Goal: Task Accomplishment & Management: Complete application form

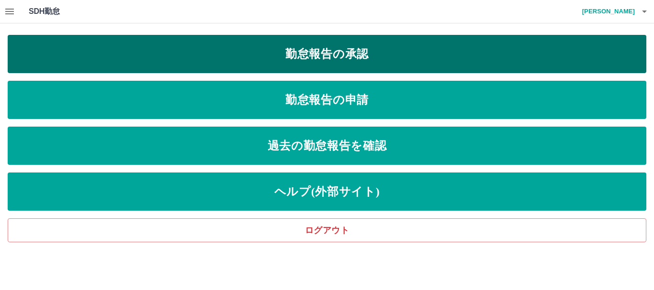
click at [302, 54] on link "勤怠報告の承認" at bounding box center [327, 54] width 638 height 38
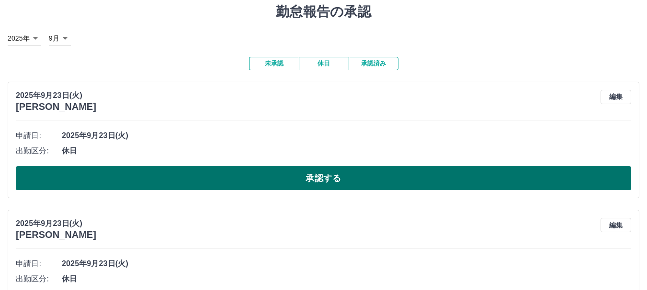
scroll to position [48, 0]
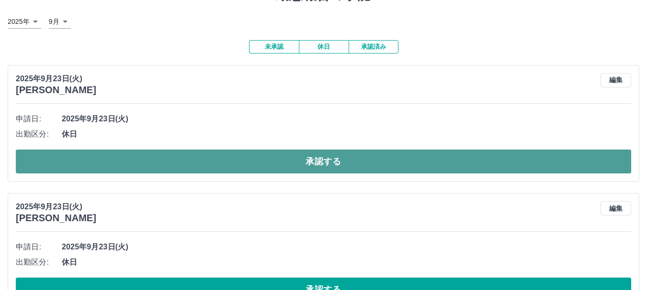
drag, startPoint x: 141, startPoint y: 160, endPoint x: 146, endPoint y: 189, distance: 29.8
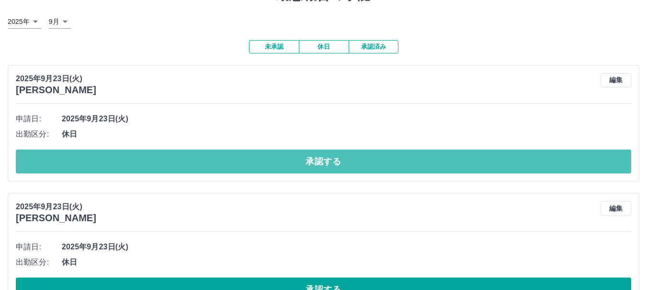
click at [141, 160] on button "承認する" at bounding box center [323, 162] width 615 height 24
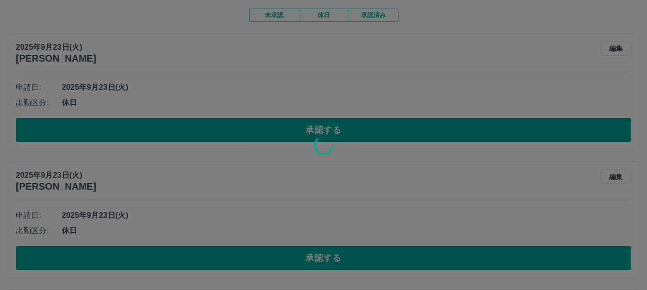
scroll to position [96, 0]
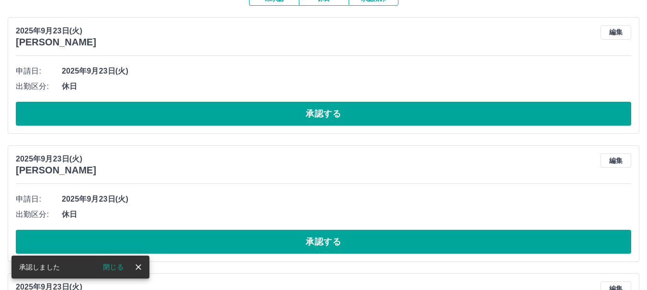
click at [196, 112] on button "承認する" at bounding box center [323, 114] width 615 height 24
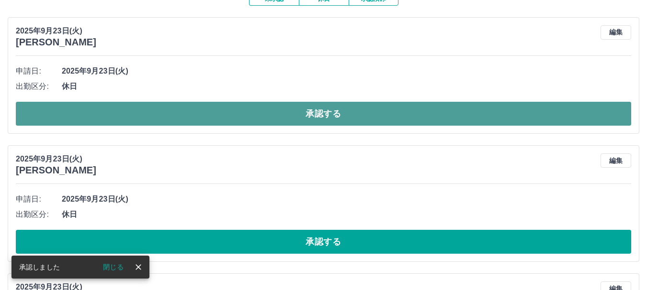
click at [224, 118] on button "承認する" at bounding box center [323, 114] width 615 height 24
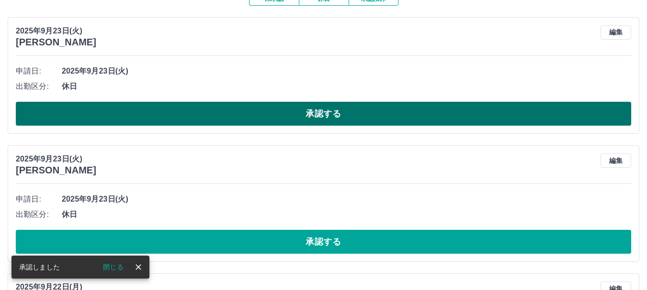
click at [232, 116] on button "承認する" at bounding box center [323, 114] width 615 height 24
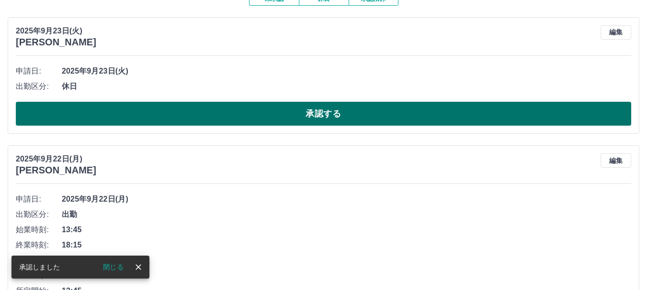
click at [232, 116] on button "承認する" at bounding box center [323, 114] width 615 height 24
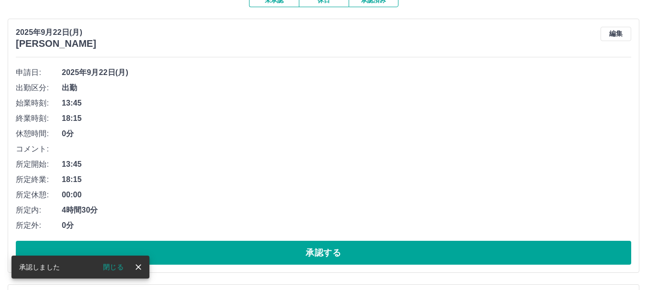
scroll to position [111, 0]
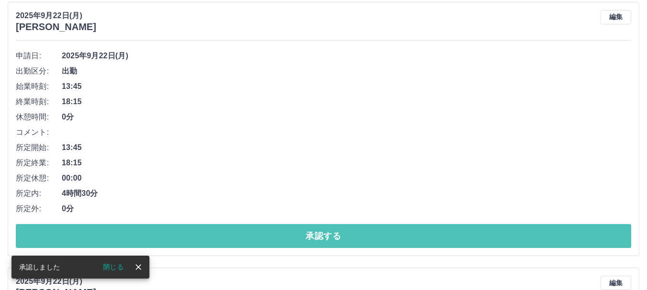
drag, startPoint x: 234, startPoint y: 233, endPoint x: 232, endPoint y: 201, distance: 32.6
click at [234, 234] on button "承認する" at bounding box center [323, 236] width 615 height 24
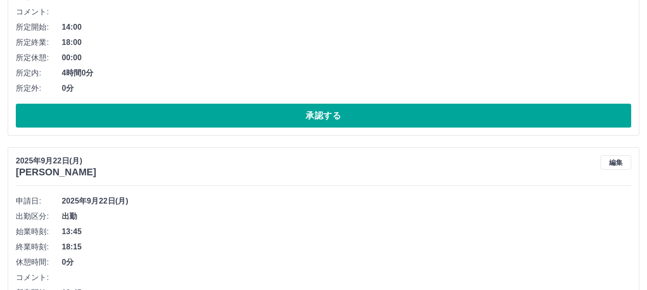
scroll to position [276, 0]
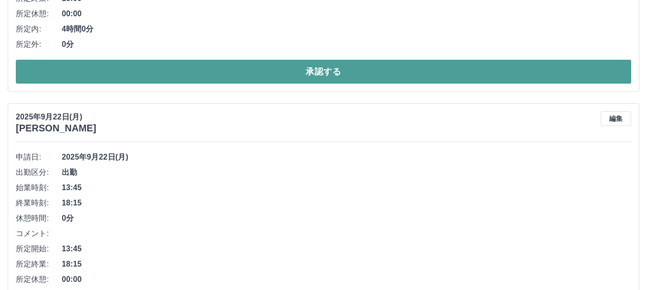
click at [250, 78] on button "承認する" at bounding box center [323, 72] width 615 height 24
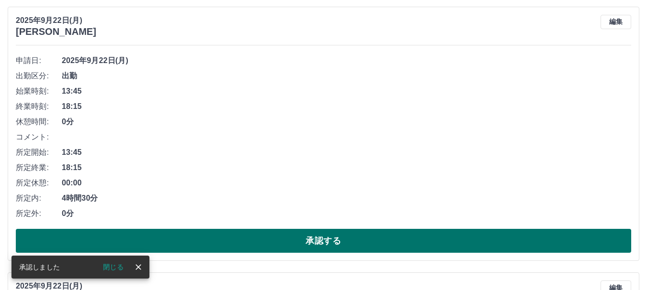
scroll to position [153, 0]
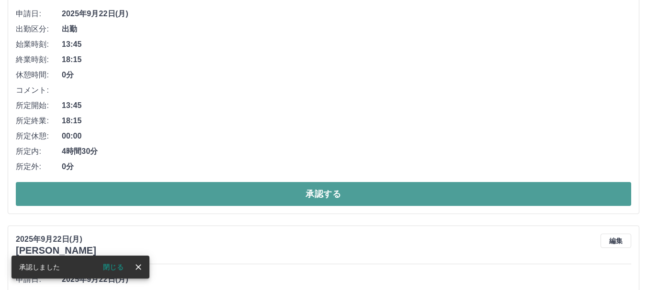
click at [220, 188] on button "承認する" at bounding box center [323, 194] width 615 height 24
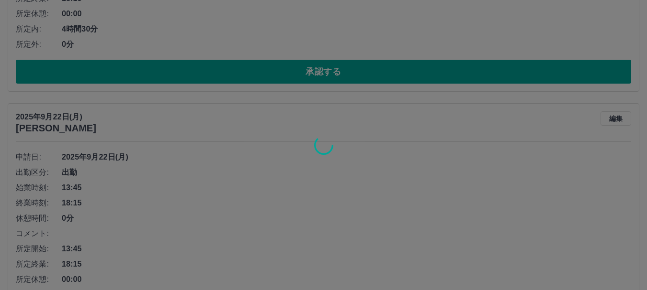
scroll to position [297, 0]
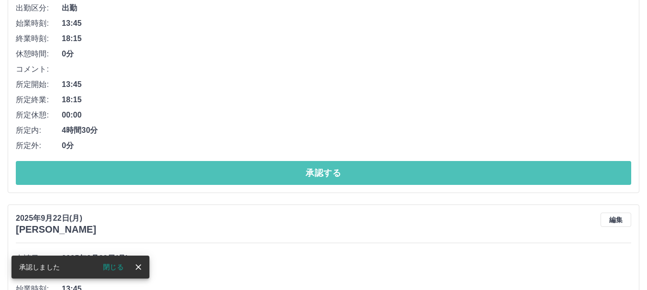
drag, startPoint x: 234, startPoint y: 173, endPoint x: 229, endPoint y: 190, distance: 18.3
click at [234, 172] on button "承認する" at bounding box center [323, 173] width 615 height 24
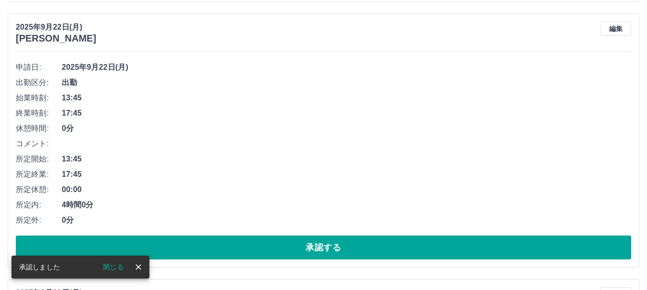
scroll to position [100, 0]
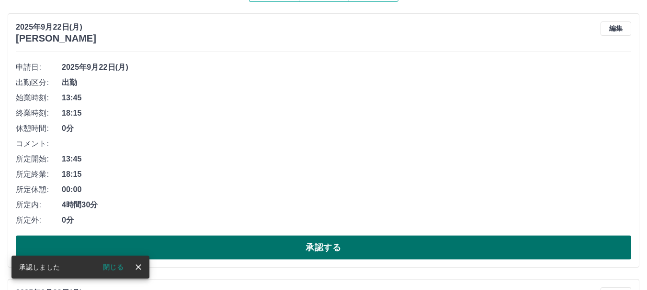
click at [259, 248] on button "承認する" at bounding box center [323, 248] width 615 height 24
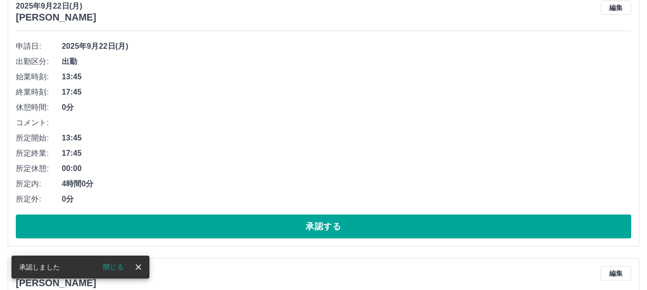
scroll to position [121, 0]
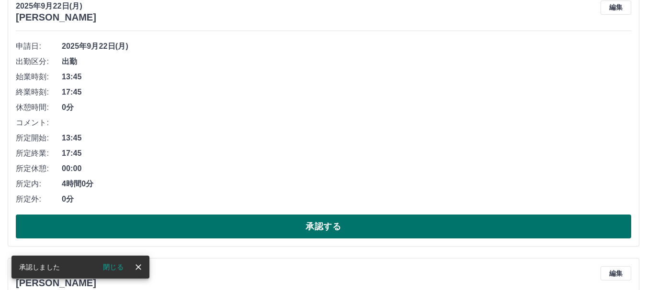
click at [254, 225] on button "承認する" at bounding box center [323, 227] width 615 height 24
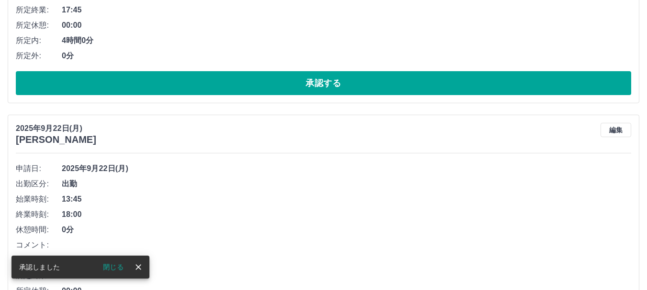
scroll to position [0, 0]
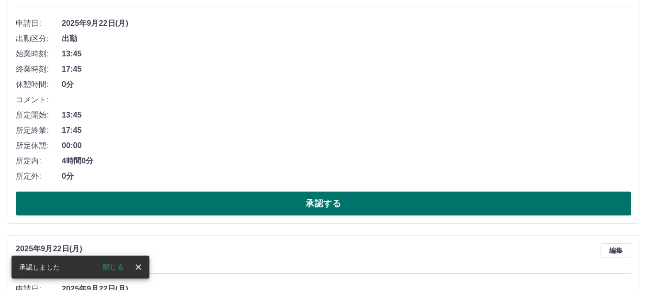
click at [269, 207] on button "承認する" at bounding box center [323, 204] width 615 height 24
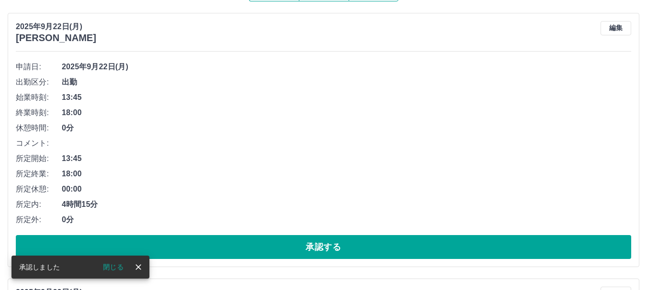
scroll to position [117, 0]
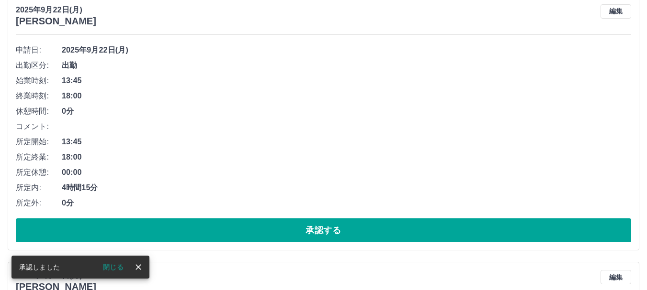
drag, startPoint x: 283, startPoint y: 227, endPoint x: 278, endPoint y: 219, distance: 9.4
click at [283, 226] on button "承認する" at bounding box center [323, 231] width 615 height 24
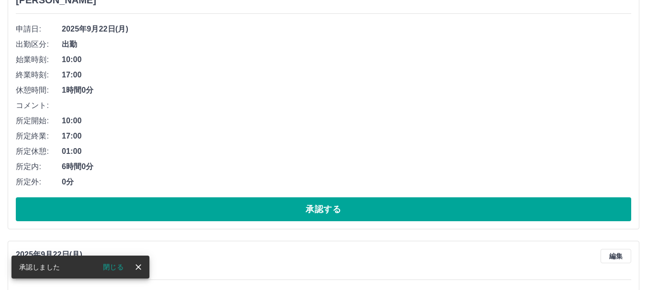
scroll to position [138, 0]
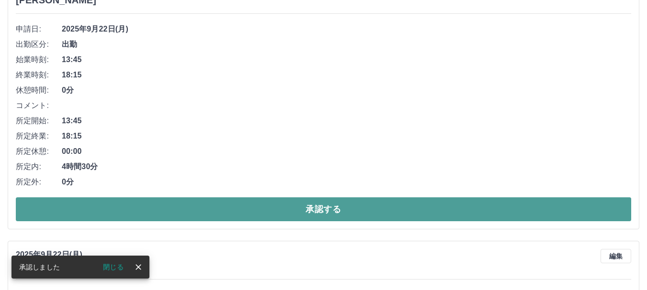
click at [254, 208] on button "承認する" at bounding box center [323, 210] width 615 height 24
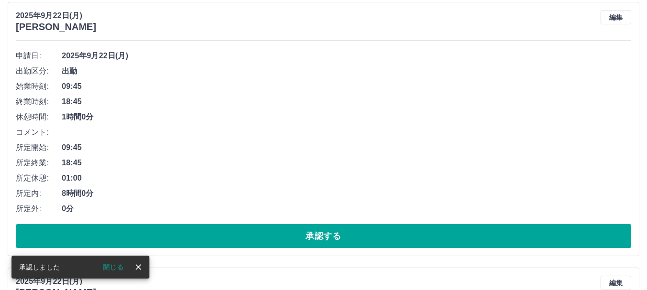
scroll to position [111, 0]
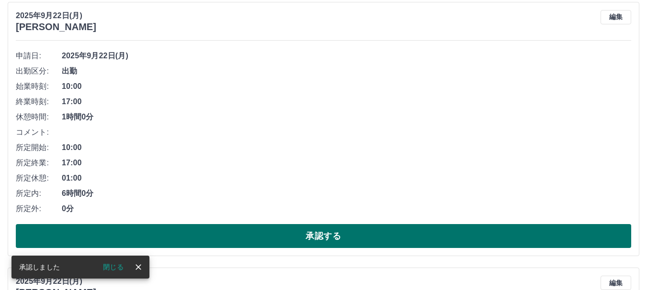
click at [258, 236] on button "承認する" at bounding box center [323, 236] width 615 height 24
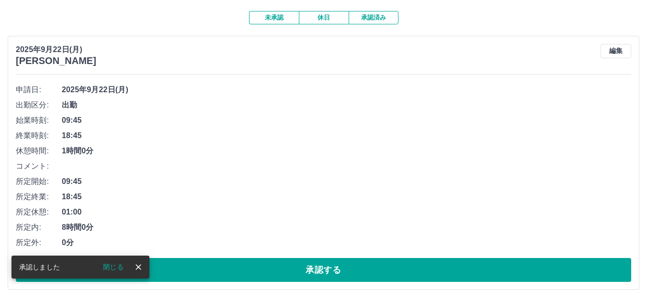
scroll to position [84, 0]
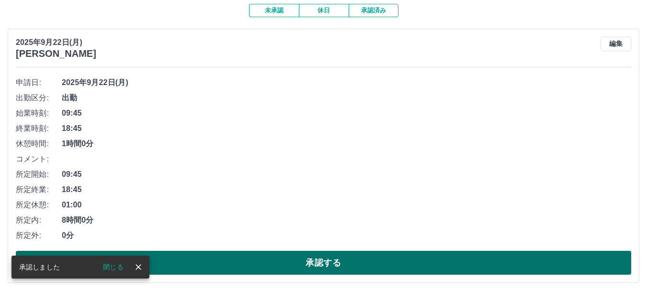
click at [255, 263] on button "承認する" at bounding box center [323, 263] width 615 height 24
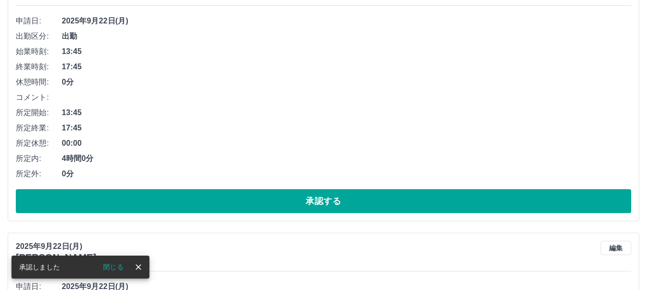
scroll to position [249, 0]
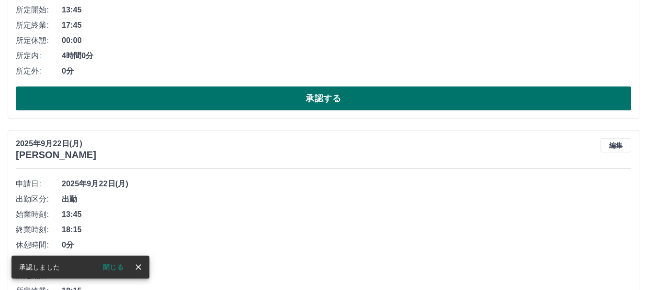
click at [248, 96] on button "承認する" at bounding box center [323, 99] width 615 height 24
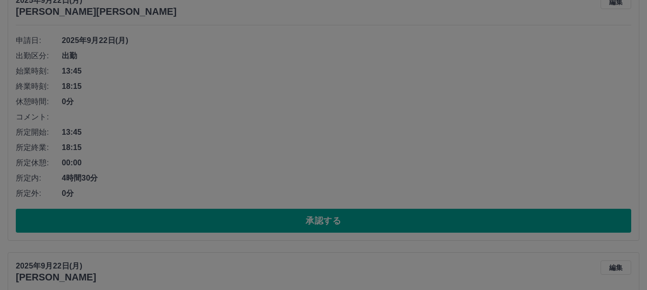
scroll to position [126, 0]
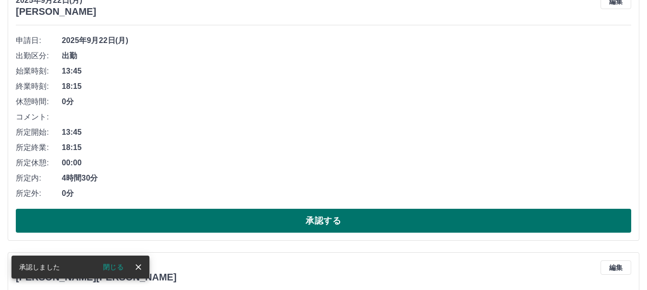
click at [244, 218] on button "承認する" at bounding box center [323, 221] width 615 height 24
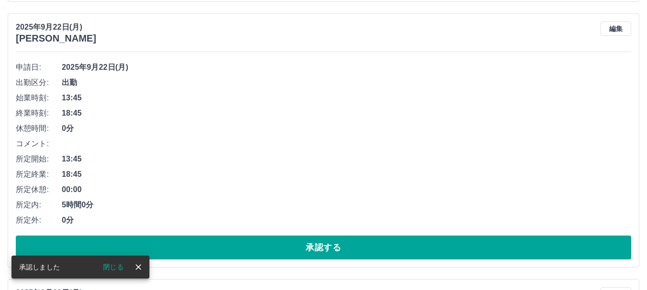
scroll to position [100, 0]
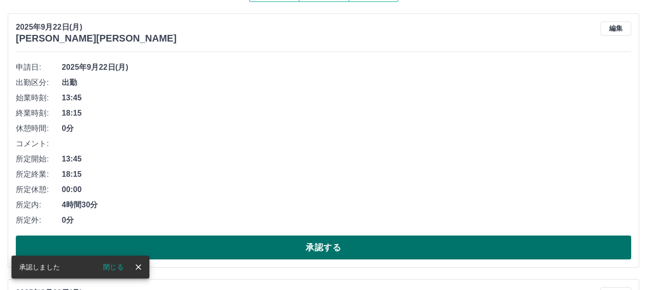
click at [248, 247] on button "承認する" at bounding box center [323, 248] width 615 height 24
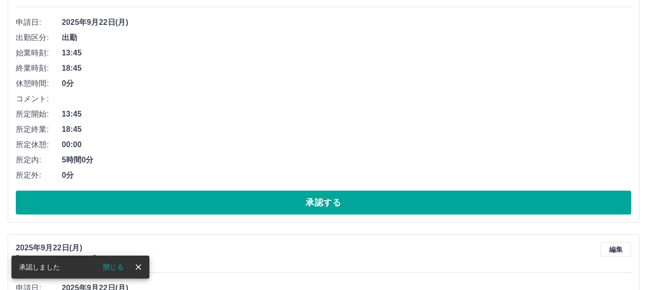
scroll to position [168, 0]
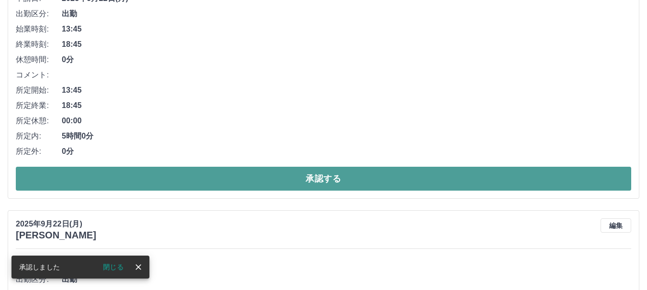
click at [241, 178] on button "承認する" at bounding box center [323, 179] width 615 height 24
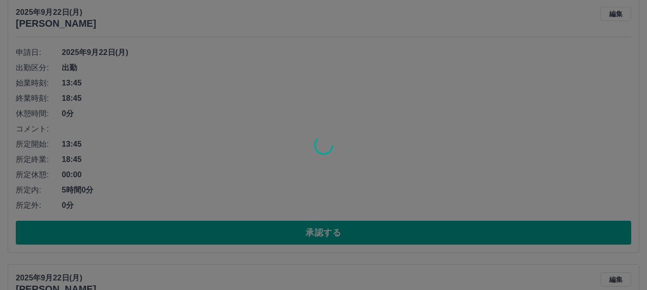
scroll to position [408, 0]
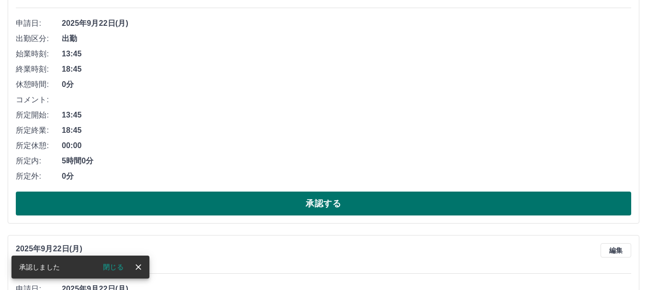
click at [240, 201] on button "承認する" at bounding box center [323, 204] width 615 height 24
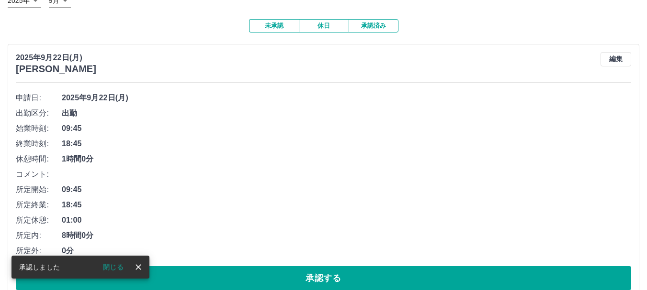
scroll to position [117, 0]
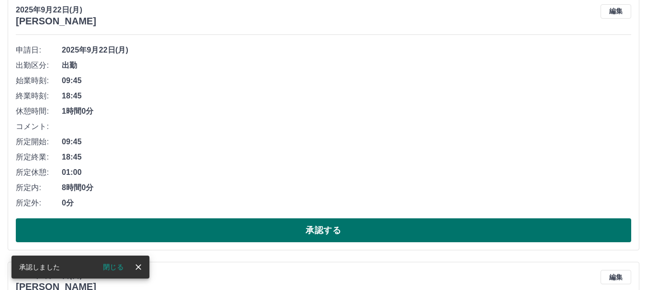
click at [248, 230] on button "承認する" at bounding box center [323, 231] width 615 height 24
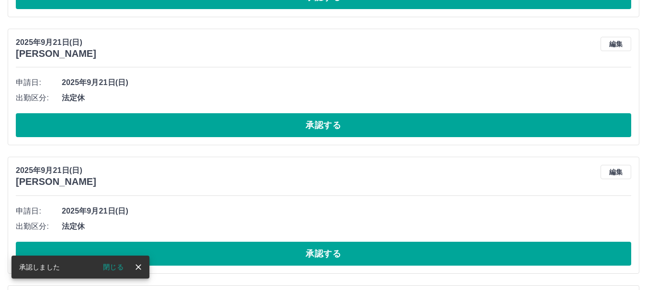
scroll to position [0, 0]
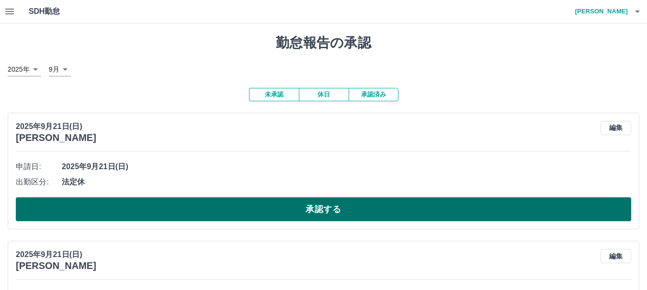
click at [223, 211] on button "承認する" at bounding box center [323, 210] width 615 height 24
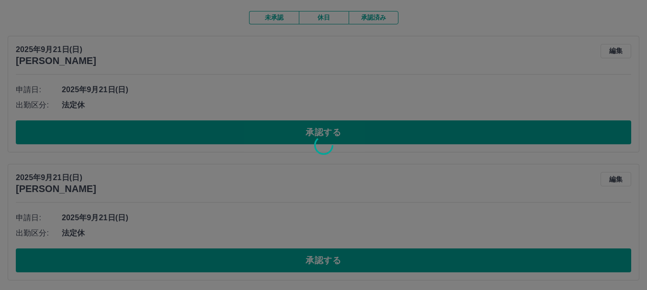
scroll to position [96, 0]
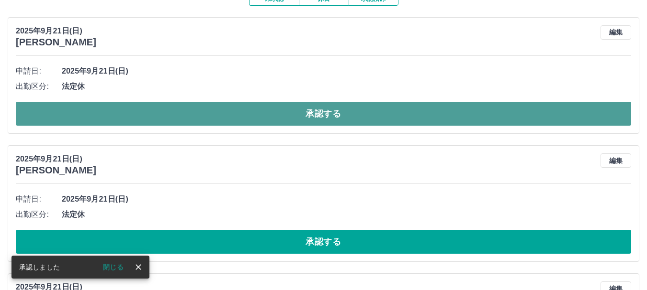
click at [217, 114] on button "承認する" at bounding box center [323, 114] width 615 height 24
click at [225, 117] on button "承認する" at bounding box center [323, 114] width 615 height 24
click at [225, 116] on button "承認する" at bounding box center [323, 114] width 615 height 24
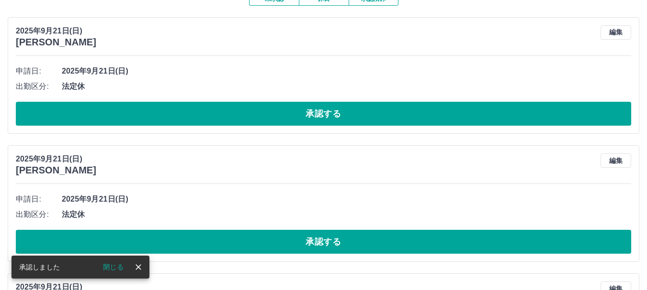
click at [225, 117] on button "承認する" at bounding box center [323, 114] width 615 height 24
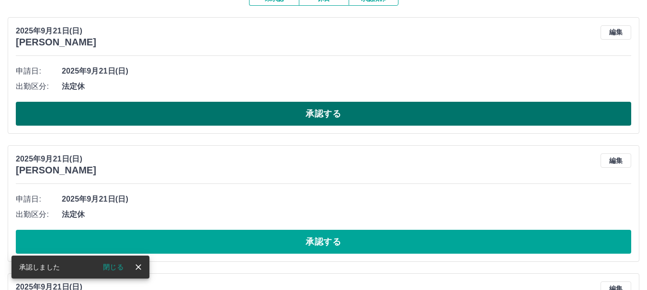
click at [225, 117] on button "承認する" at bounding box center [323, 114] width 615 height 24
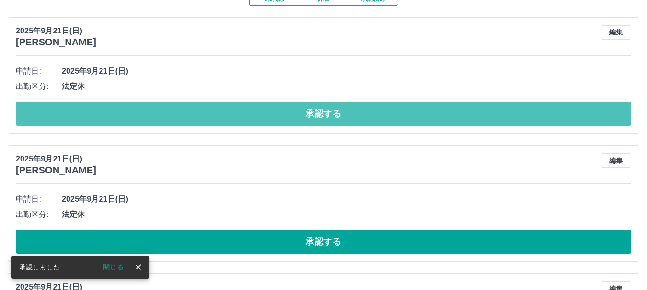
click at [225, 117] on button "承認する" at bounding box center [323, 114] width 615 height 24
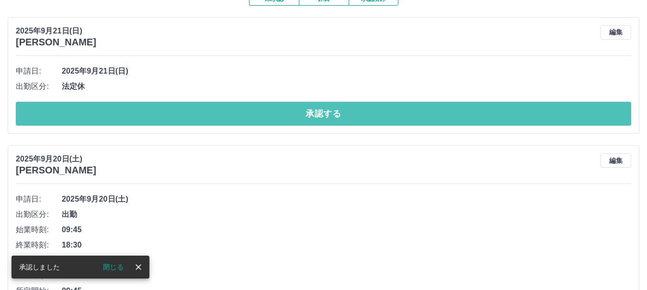
click at [225, 117] on button "承認する" at bounding box center [323, 114] width 615 height 24
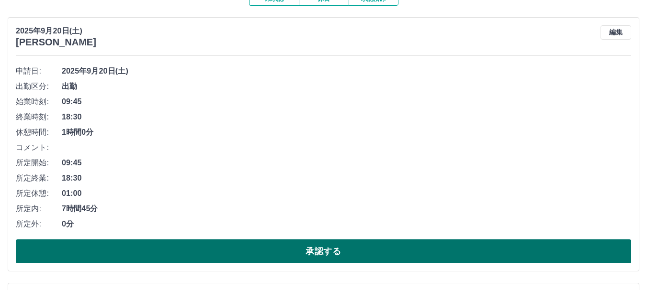
click at [249, 252] on button "承認する" at bounding box center [323, 252] width 615 height 24
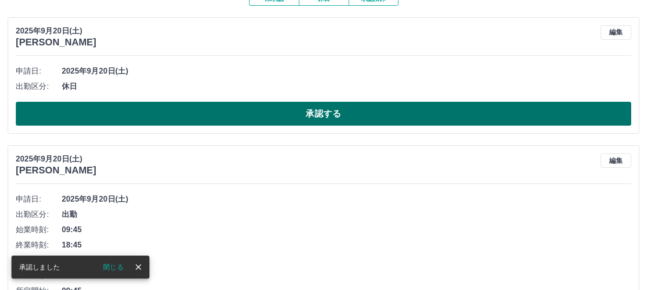
click at [249, 108] on button "承認する" at bounding box center [323, 114] width 615 height 24
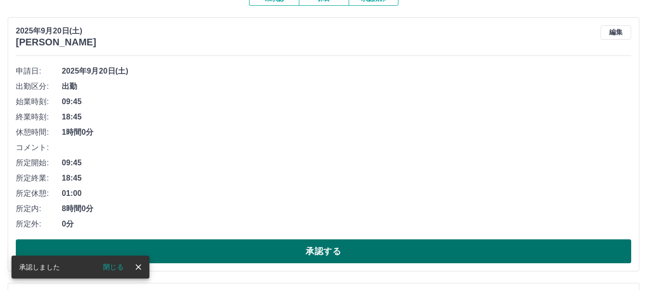
click at [236, 250] on button "承認する" at bounding box center [323, 252] width 615 height 24
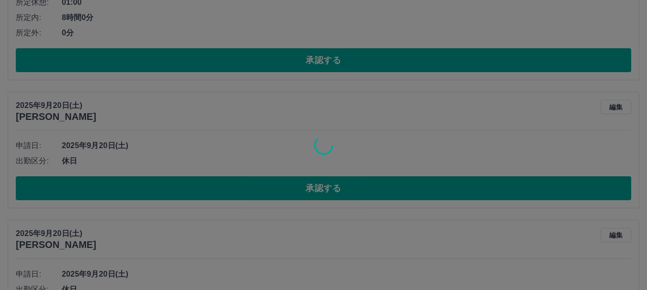
scroll to position [21, 0]
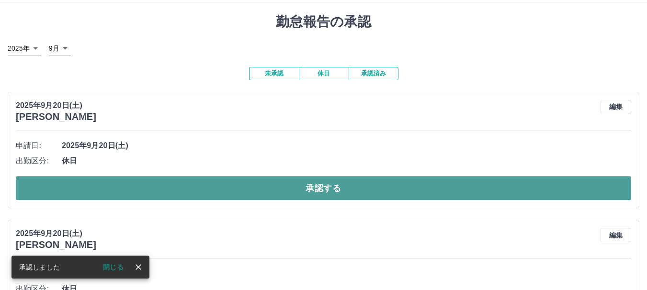
click at [234, 192] on button "承認する" at bounding box center [323, 189] width 615 height 24
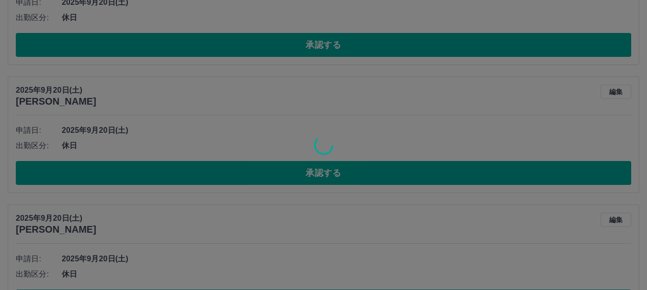
scroll to position [36, 0]
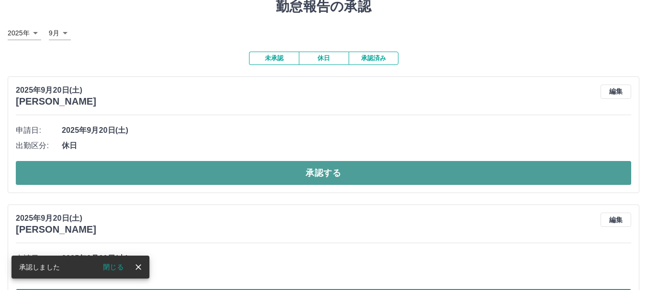
click at [221, 178] on button "承認する" at bounding box center [323, 173] width 615 height 24
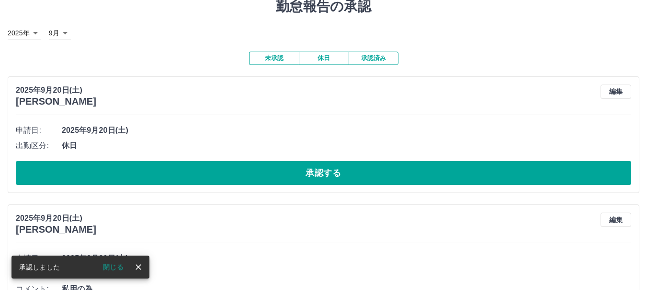
click at [221, 178] on button "承認する" at bounding box center [323, 173] width 615 height 24
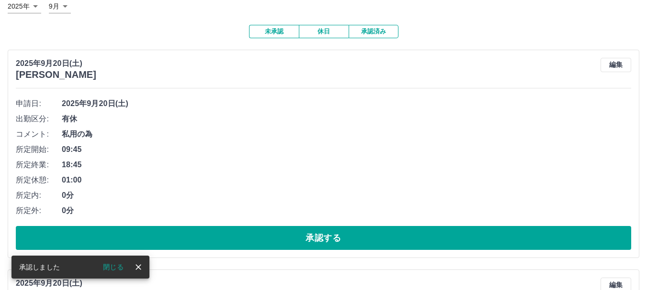
scroll to position [84, 0]
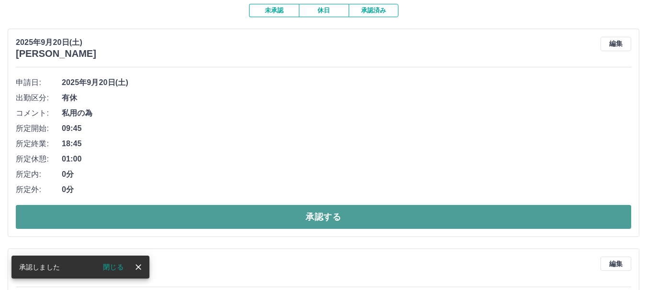
click at [230, 215] on button "承認する" at bounding box center [323, 217] width 615 height 24
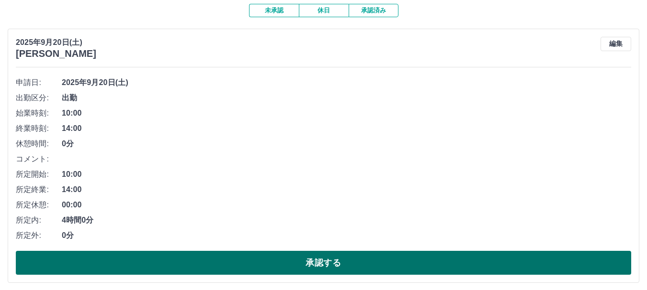
click at [245, 264] on button "承認する" at bounding box center [323, 263] width 615 height 24
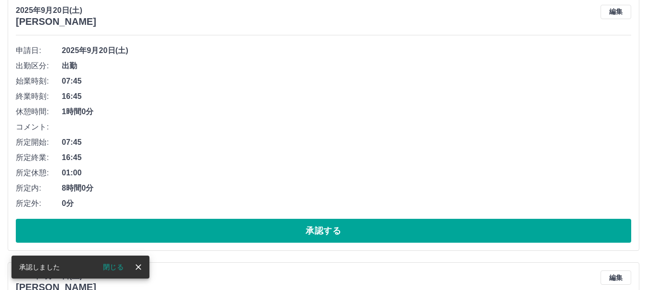
scroll to position [153, 0]
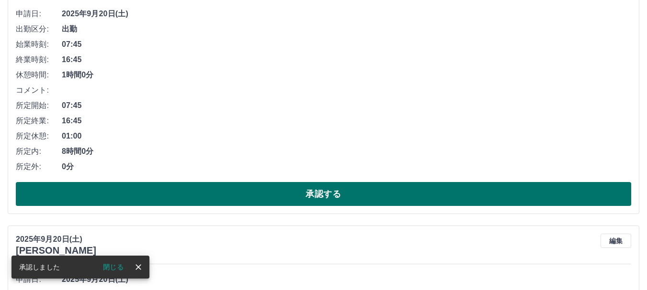
click at [241, 194] on button "承認する" at bounding box center [323, 194] width 615 height 24
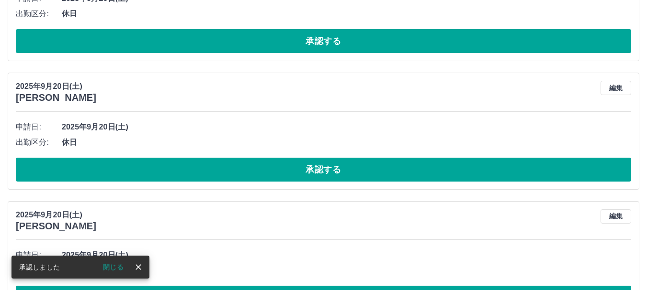
scroll to position [31, 0]
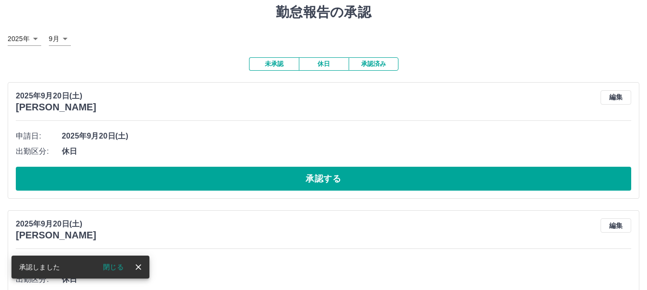
click at [251, 185] on button "承認する" at bounding box center [323, 179] width 615 height 24
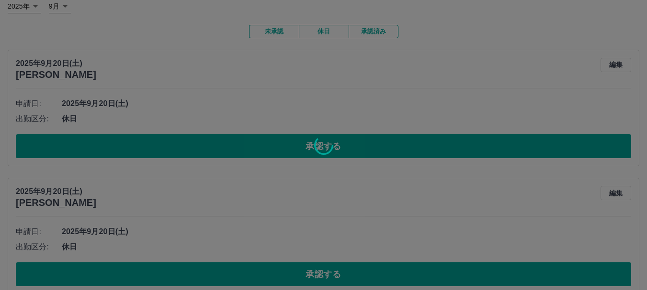
scroll to position [96, 0]
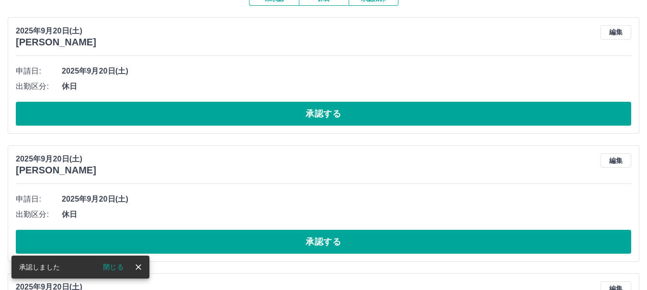
click at [258, 115] on button "承認する" at bounding box center [323, 114] width 615 height 24
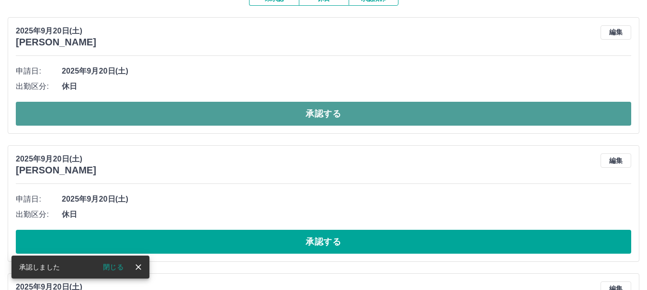
click at [223, 114] on button "承認する" at bounding box center [323, 114] width 615 height 24
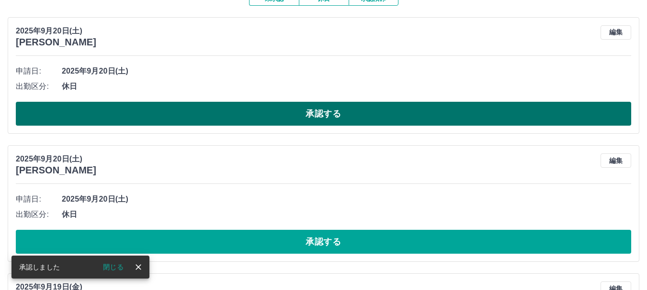
click at [218, 114] on button "承認する" at bounding box center [323, 114] width 615 height 24
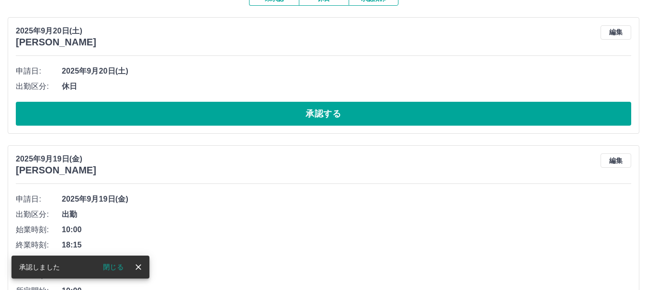
click at [221, 119] on button "承認する" at bounding box center [323, 114] width 615 height 24
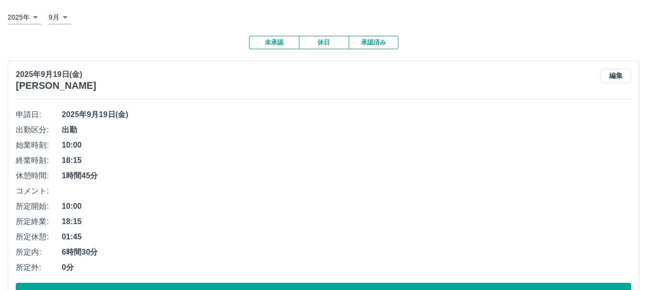
scroll to position [159, 0]
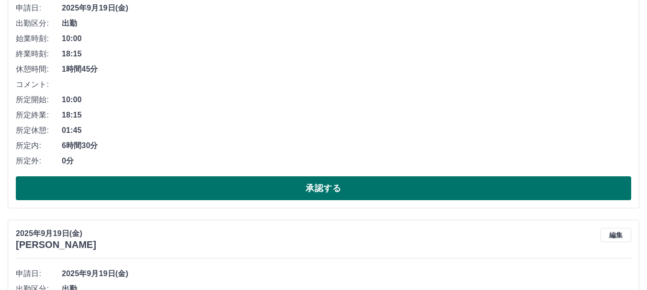
click at [206, 194] on button "承認する" at bounding box center [323, 189] width 615 height 24
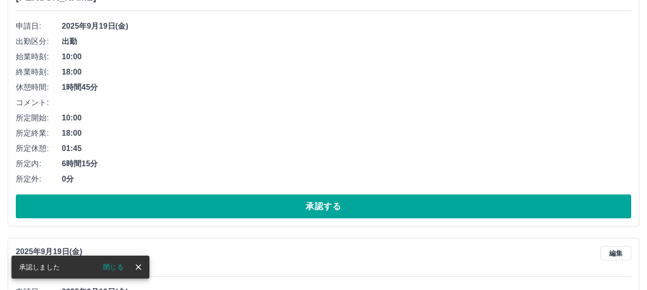
scroll to position [144, 0]
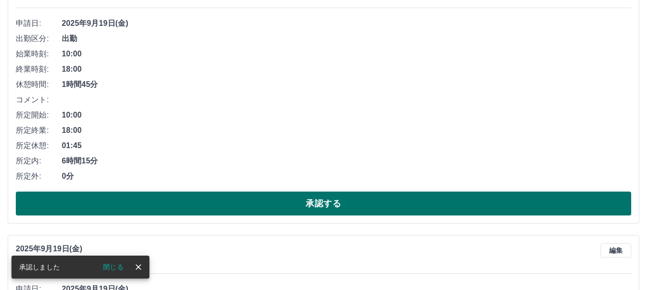
click at [197, 208] on button "承認する" at bounding box center [323, 204] width 615 height 24
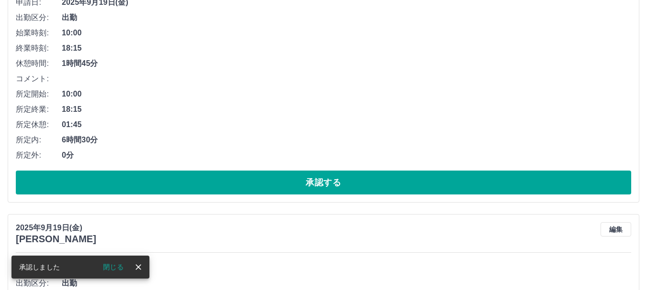
scroll to position [117, 0]
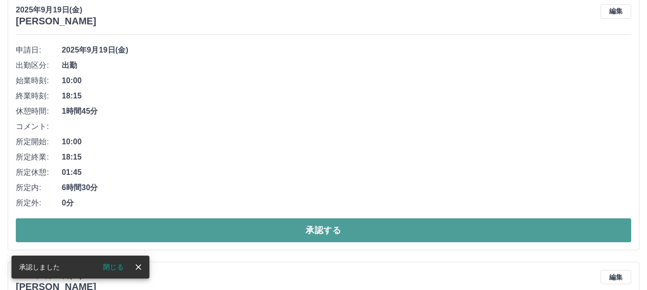
click at [207, 225] on button "承認する" at bounding box center [323, 231] width 615 height 24
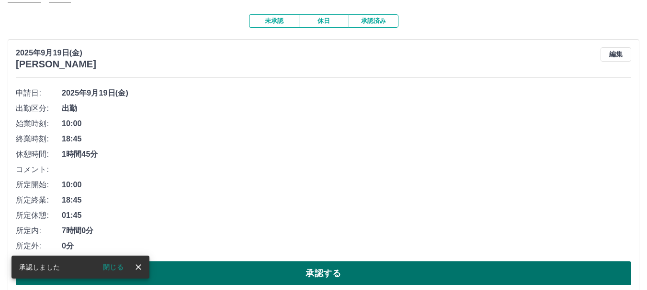
scroll to position [138, 0]
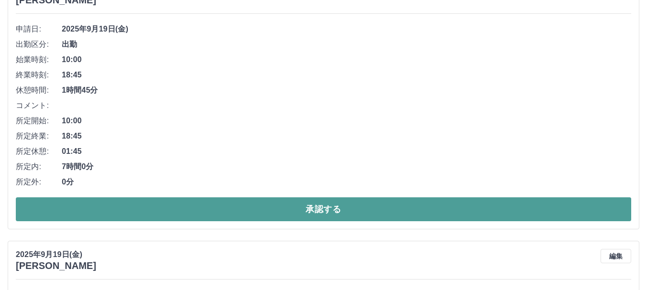
click at [205, 212] on button "承認する" at bounding box center [323, 210] width 615 height 24
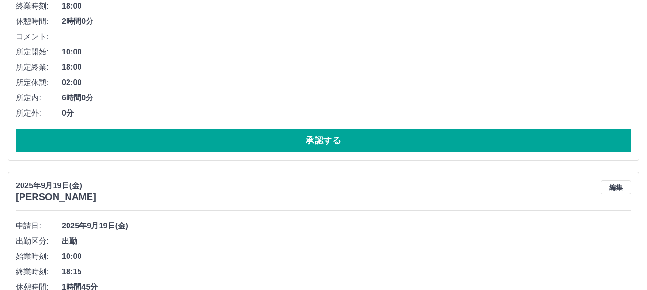
scroll to position [111, 0]
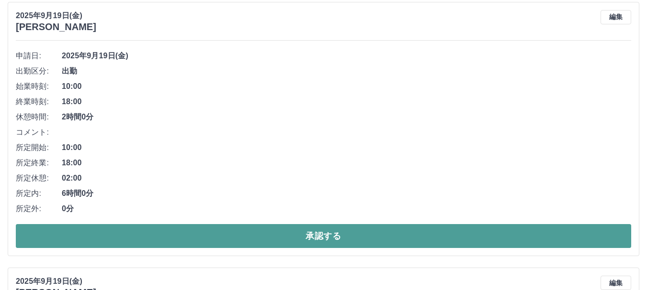
click at [217, 234] on button "承認する" at bounding box center [323, 236] width 615 height 24
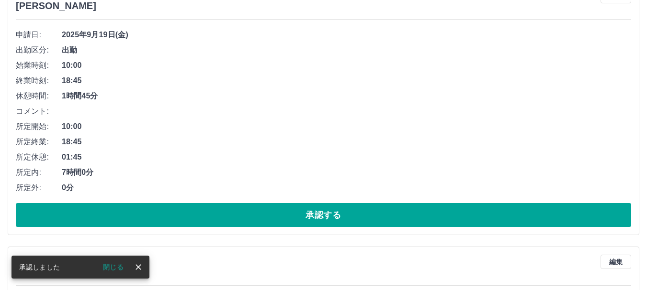
scroll to position [132, 0]
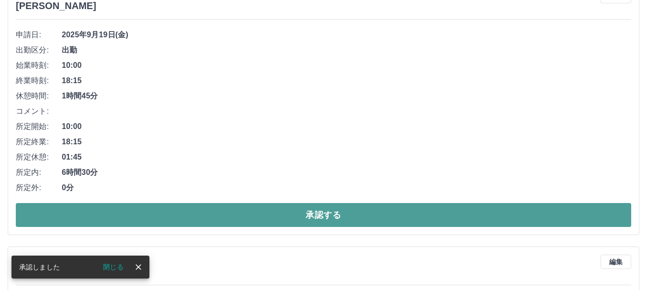
click at [198, 212] on button "承認する" at bounding box center [323, 215] width 615 height 24
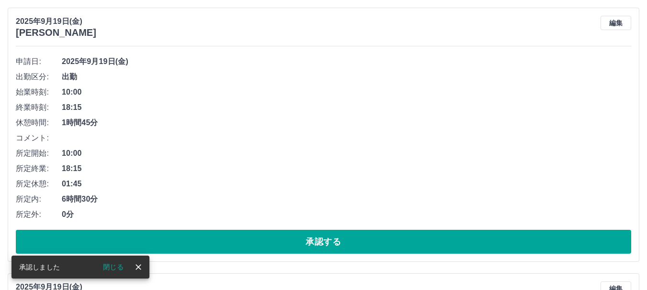
scroll to position [105, 0]
drag, startPoint x: 201, startPoint y: 240, endPoint x: 203, endPoint y: 227, distance: 13.5
click at [201, 236] on button "承認する" at bounding box center [323, 242] width 615 height 24
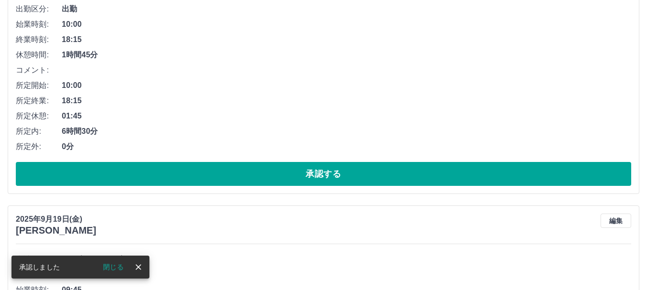
scroll to position [174, 0]
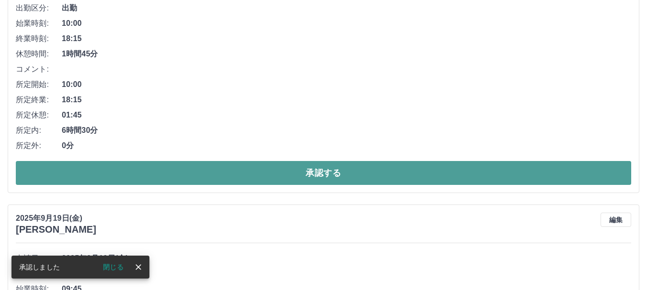
click at [226, 179] on button "承認する" at bounding box center [323, 173] width 615 height 24
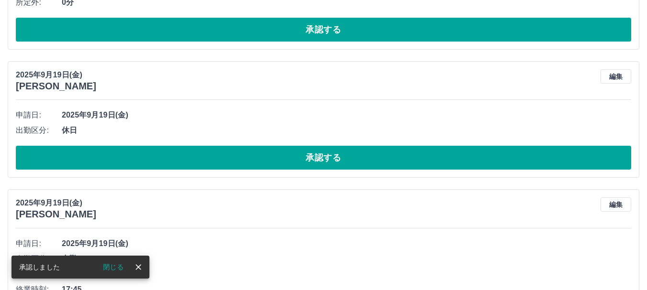
scroll to position [52, 0]
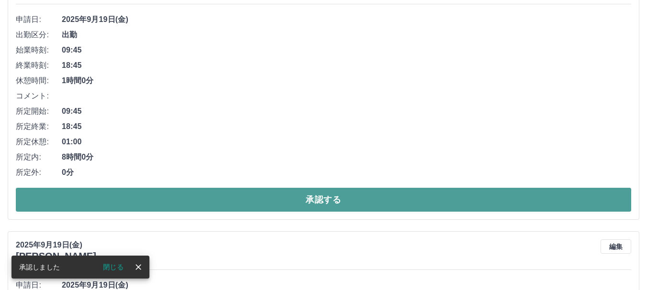
click at [228, 202] on button "承認する" at bounding box center [323, 200] width 615 height 24
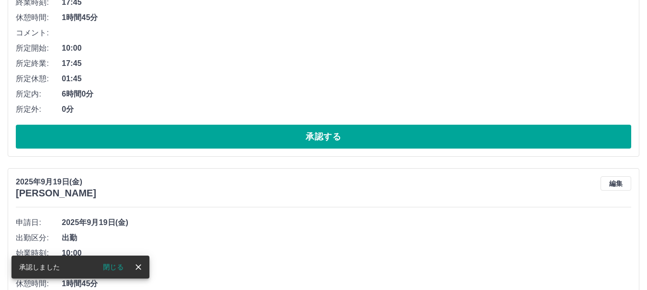
scroll to position [73, 0]
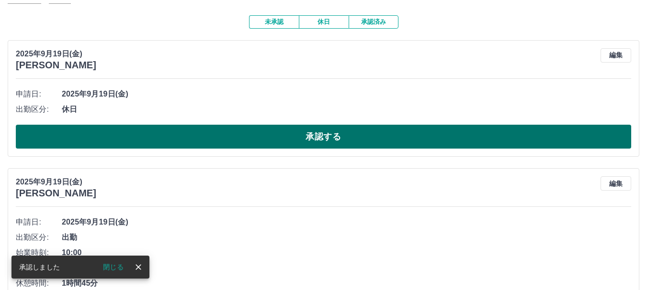
click at [220, 130] on button "承認する" at bounding box center [323, 137] width 615 height 24
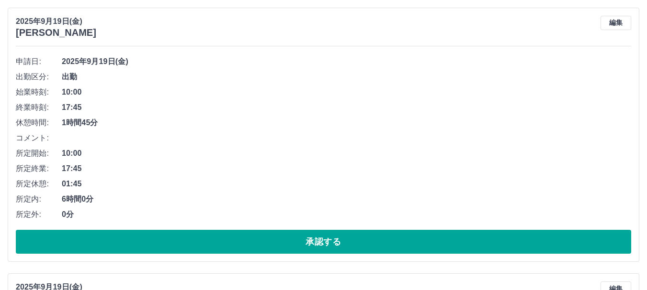
scroll to position [136, 0]
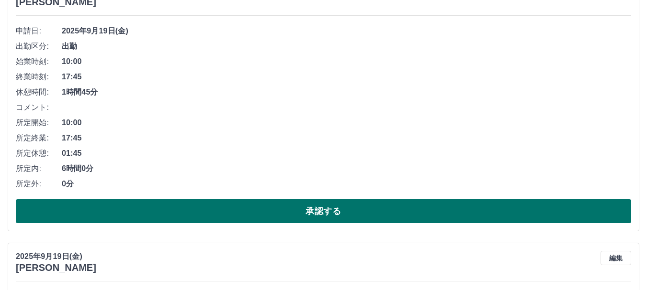
click at [229, 209] on button "承認する" at bounding box center [323, 212] width 615 height 24
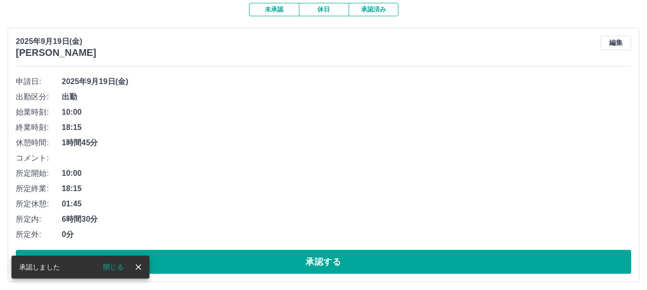
scroll to position [109, 0]
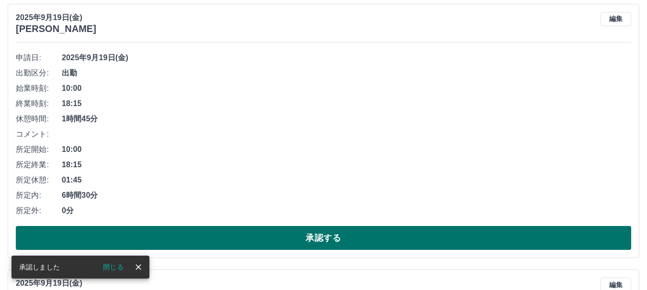
click at [243, 229] on button "承認する" at bounding box center [323, 238] width 615 height 24
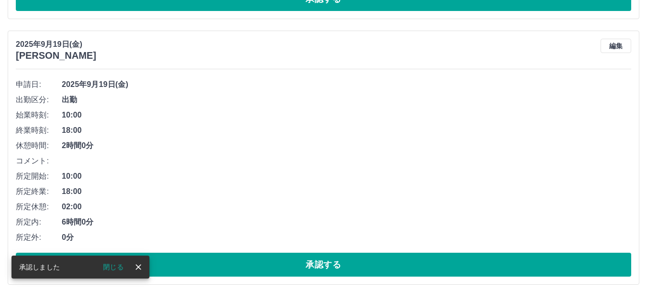
scroll to position [82, 0]
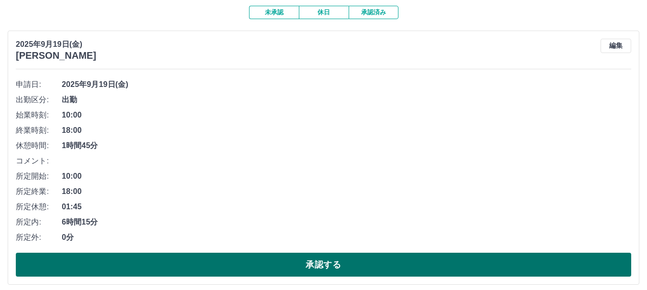
click at [239, 260] on button "承認する" at bounding box center [323, 265] width 615 height 24
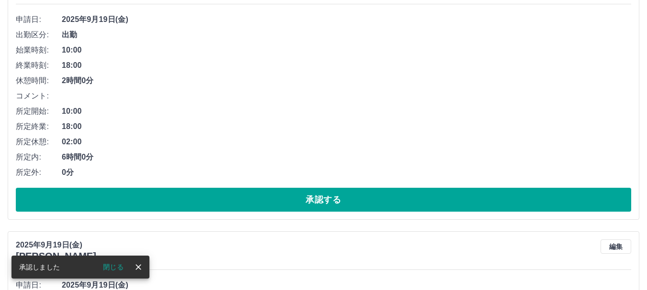
scroll to position [151, 0]
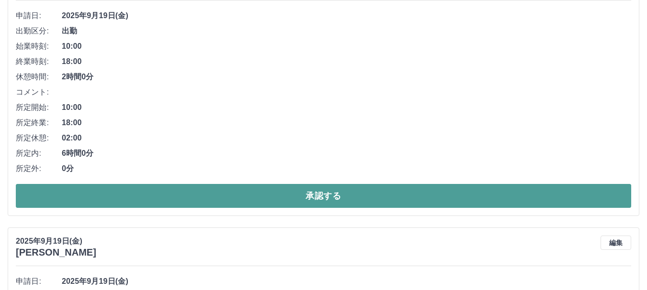
click at [227, 204] on button "承認する" at bounding box center [323, 196] width 615 height 24
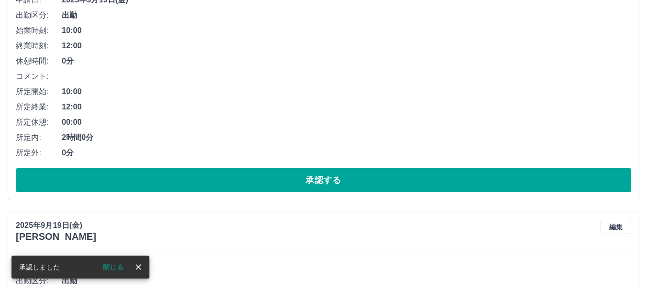
scroll to position [172, 0]
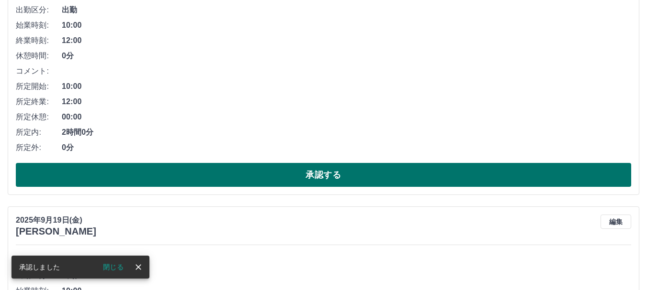
click at [227, 181] on button "承認する" at bounding box center [323, 175] width 615 height 24
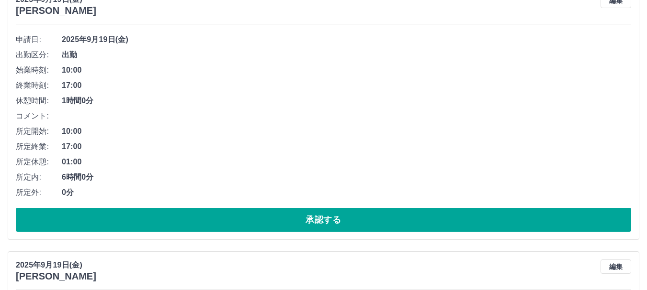
scroll to position [144, 0]
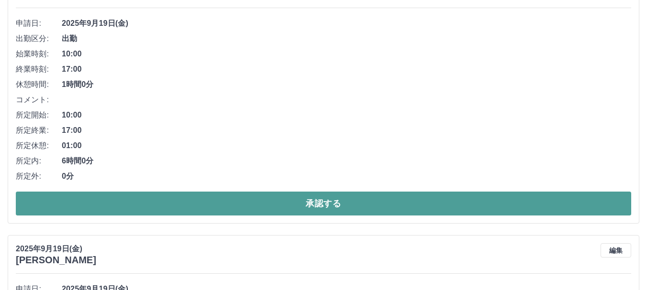
click at [230, 209] on button "承認する" at bounding box center [323, 204] width 615 height 24
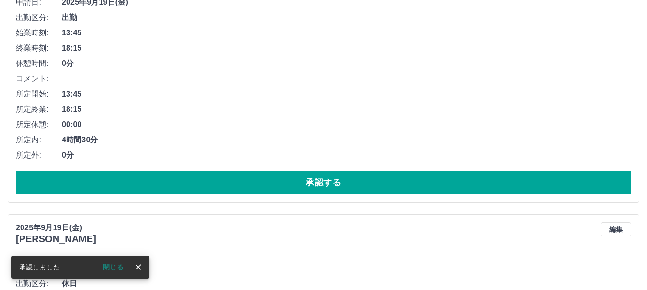
scroll to position [165, 0]
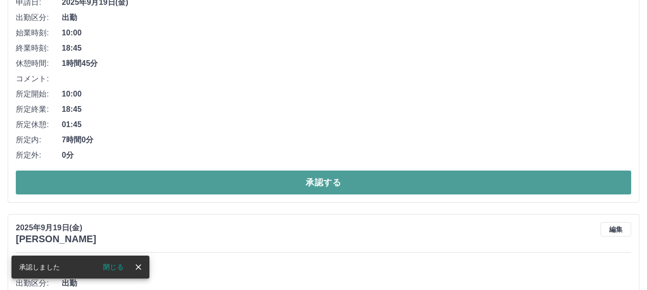
click at [231, 184] on button "承認する" at bounding box center [323, 183] width 615 height 24
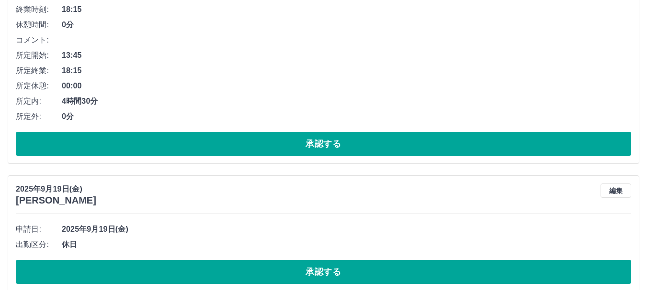
scroll to position [234, 0]
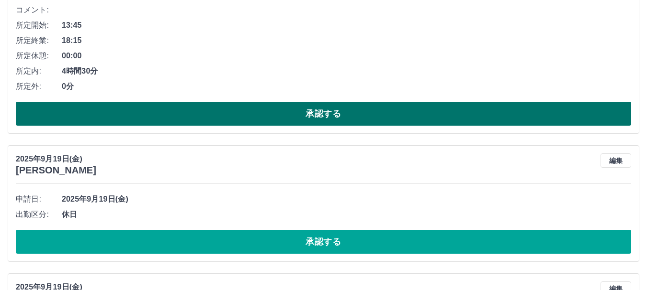
click at [219, 120] on button "承認する" at bounding box center [323, 114] width 615 height 24
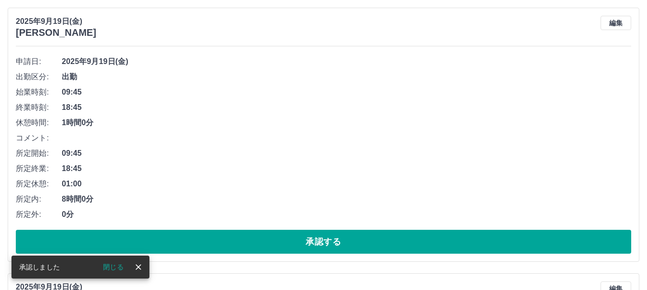
scroll to position [0, 0]
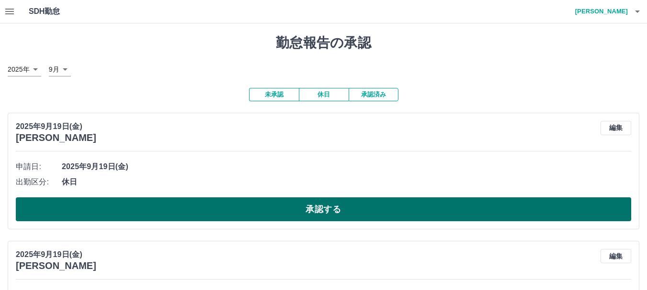
click at [242, 214] on button "承認する" at bounding box center [323, 210] width 615 height 24
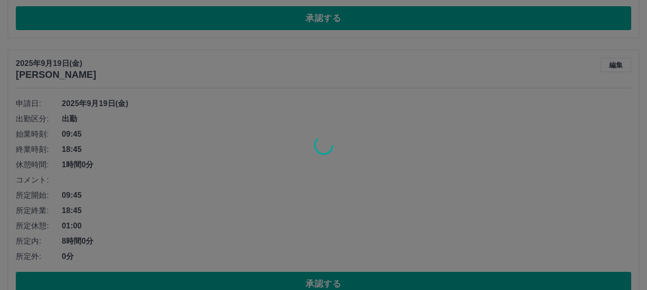
scroll to position [63, 0]
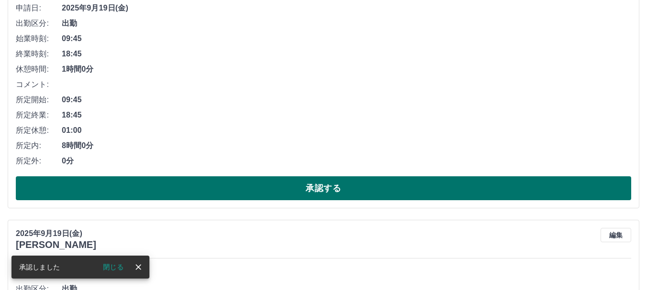
click at [257, 193] on button "承認する" at bounding box center [323, 189] width 615 height 24
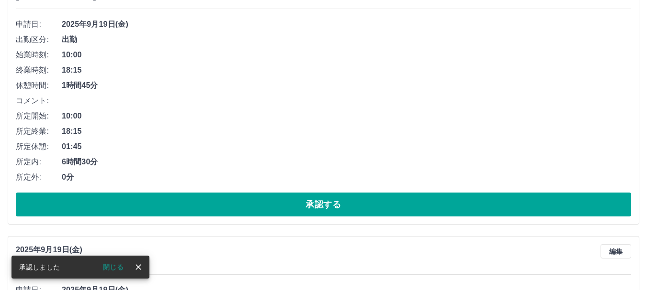
scroll to position [180, 0]
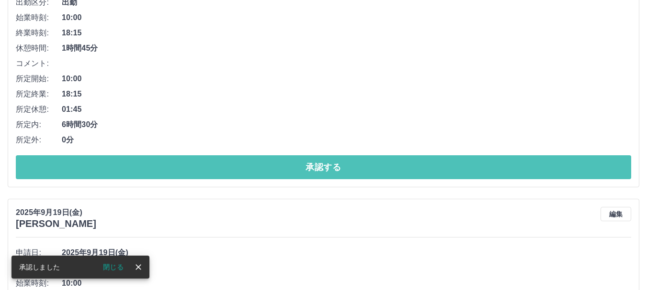
click at [259, 170] on button "承認する" at bounding box center [323, 168] width 615 height 24
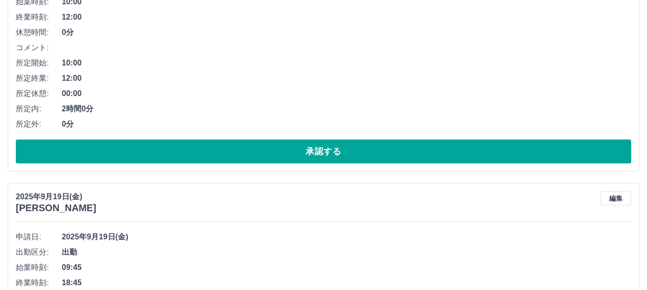
scroll to position [201, 0]
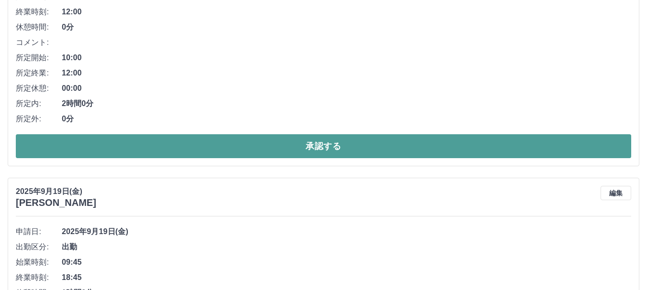
click at [249, 147] on button "承認する" at bounding box center [323, 146] width 615 height 24
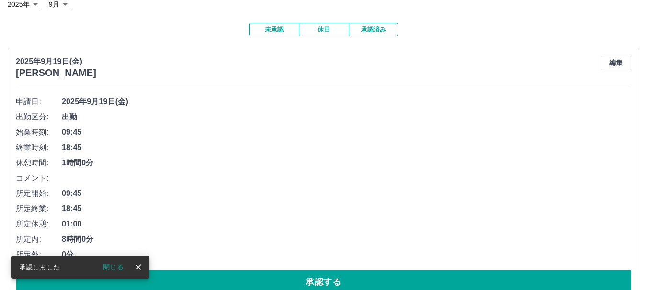
scroll to position [126, 0]
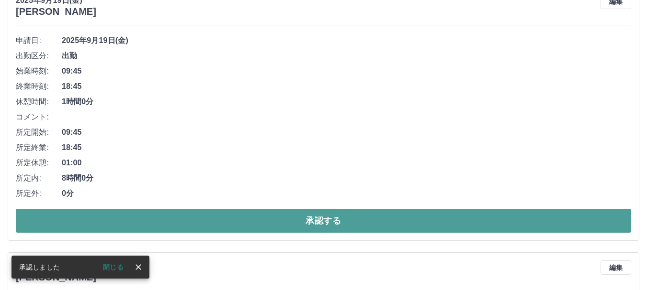
click at [236, 224] on button "承認する" at bounding box center [323, 221] width 615 height 24
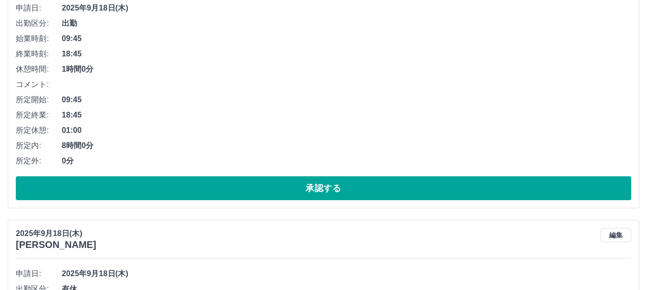
scroll to position [195, 0]
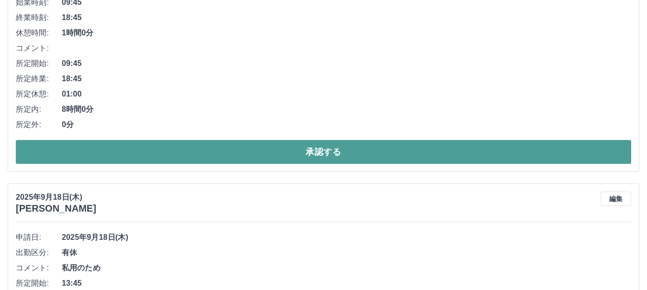
click at [217, 162] on button "承認する" at bounding box center [323, 152] width 615 height 24
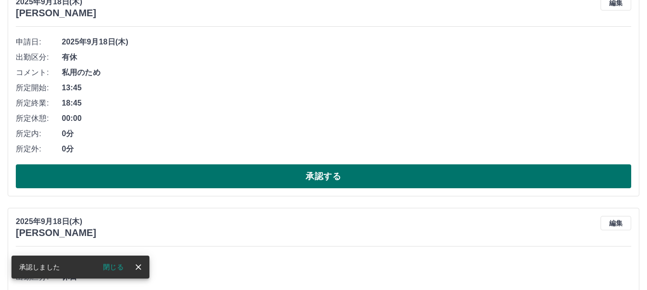
scroll to position [96, 0]
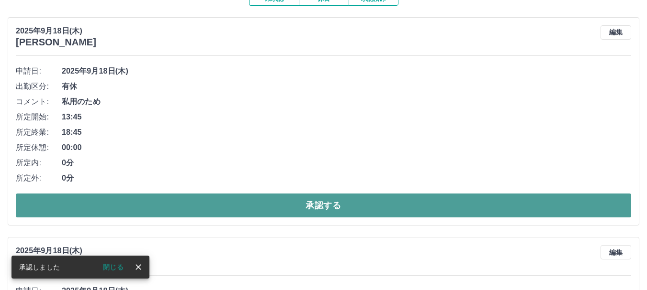
click at [225, 205] on button "承認する" at bounding box center [323, 206] width 615 height 24
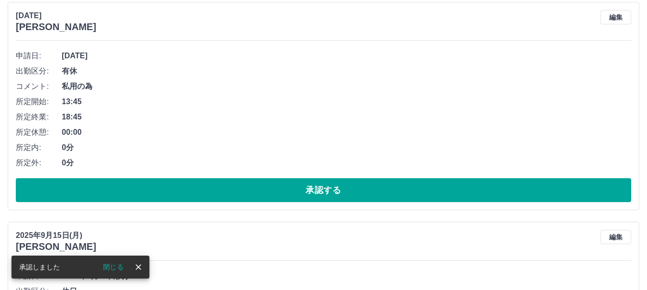
scroll to position [19, 0]
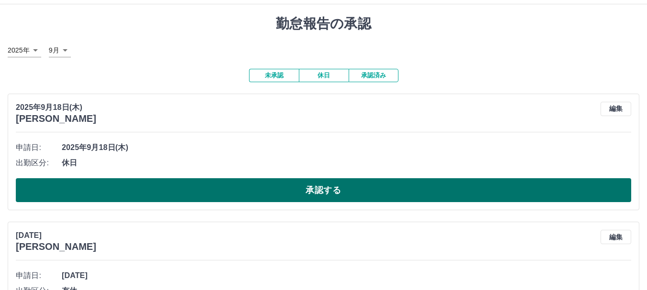
click at [236, 191] on button "承認する" at bounding box center [323, 190] width 615 height 24
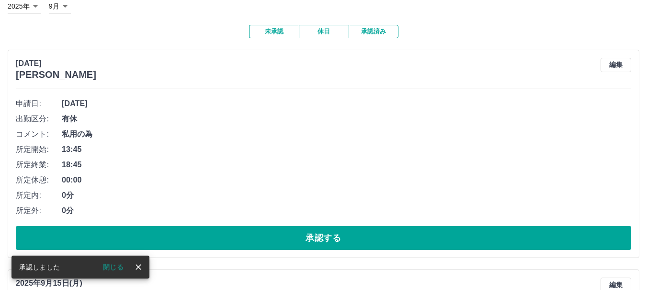
scroll to position [111, 0]
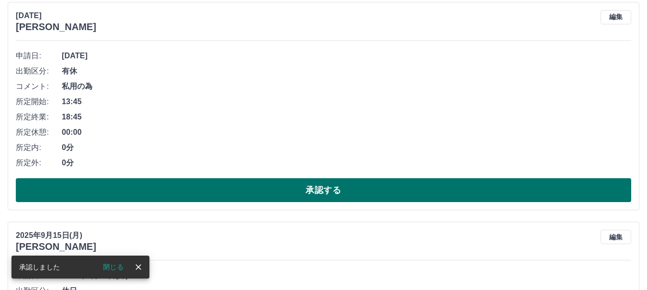
click at [247, 196] on button "承認する" at bounding box center [323, 190] width 615 height 24
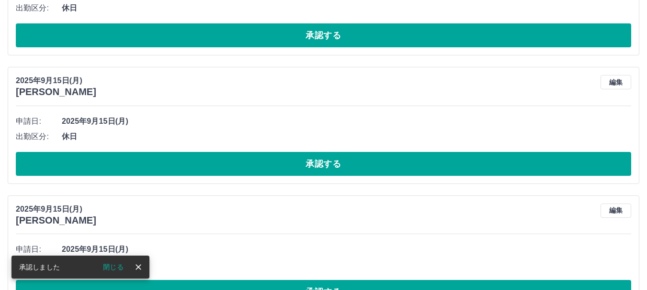
scroll to position [82, 0]
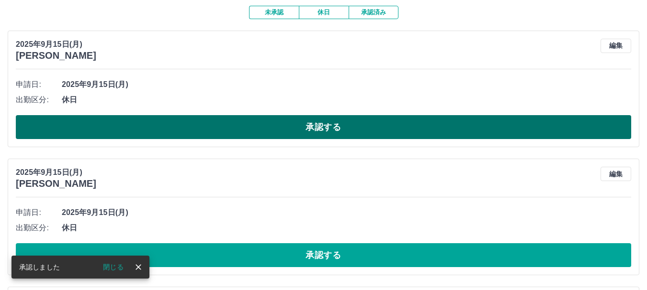
click at [234, 126] on button "承認する" at bounding box center [323, 127] width 615 height 24
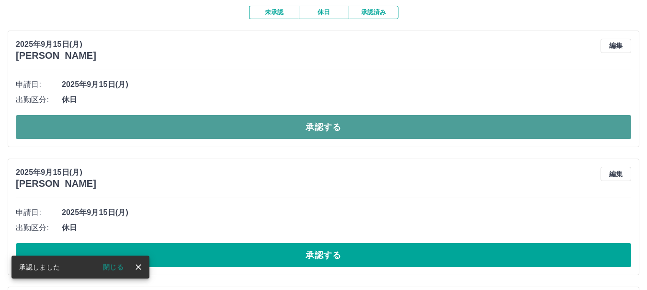
click at [224, 128] on button "承認する" at bounding box center [323, 127] width 615 height 24
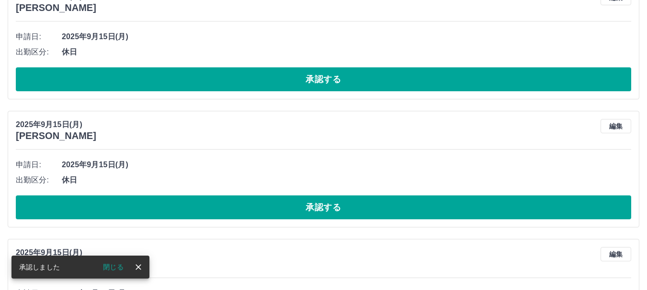
scroll to position [2, 0]
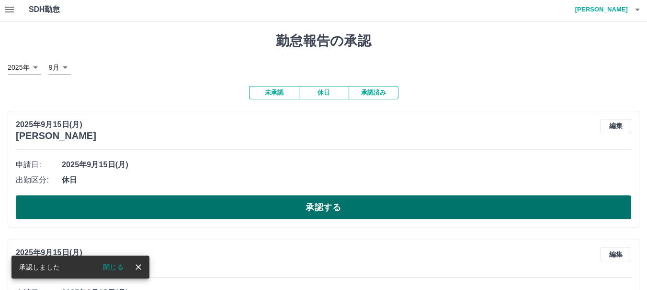
click at [231, 210] on button "承認する" at bounding box center [323, 208] width 615 height 24
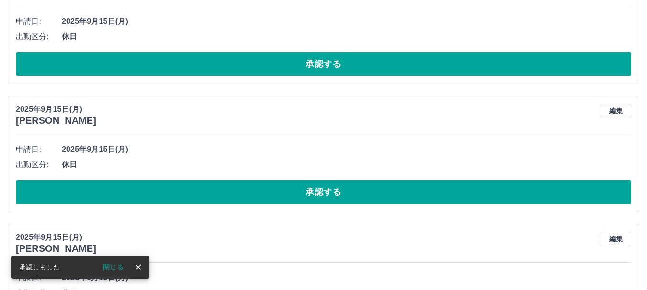
scroll to position [17, 0]
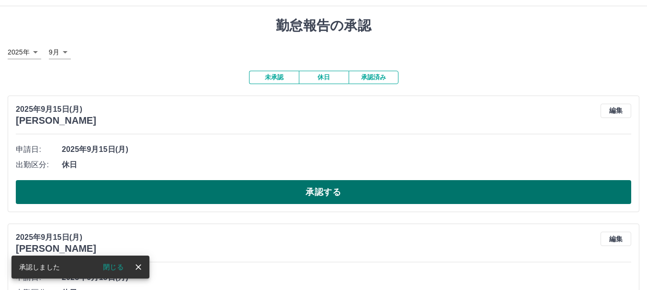
click at [228, 197] on button "承認する" at bounding box center [323, 192] width 615 height 24
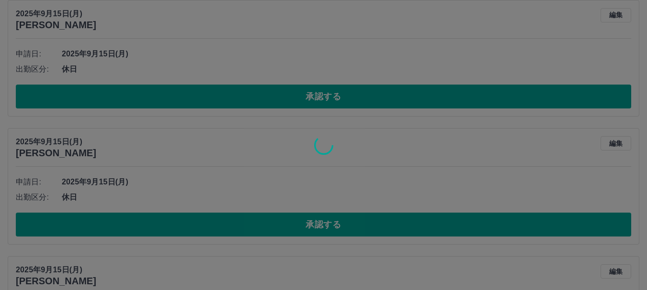
scroll to position [0, 0]
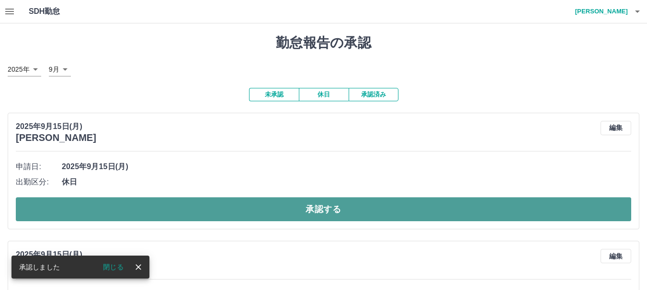
click at [239, 213] on button "承認する" at bounding box center [323, 210] width 615 height 24
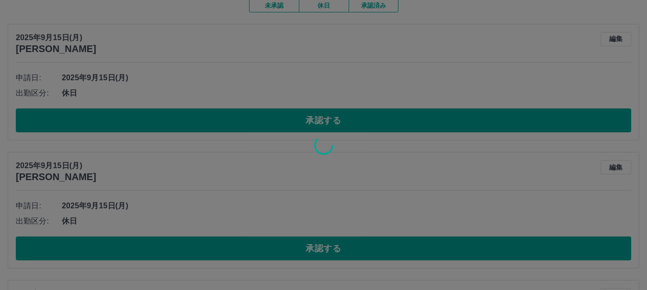
scroll to position [96, 0]
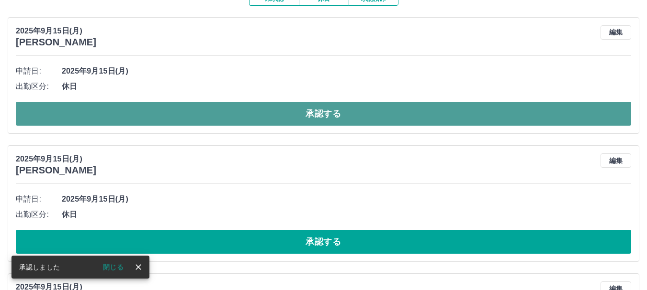
click at [204, 105] on button "承認する" at bounding box center [323, 114] width 615 height 24
click at [161, 116] on button "承認する" at bounding box center [323, 114] width 615 height 24
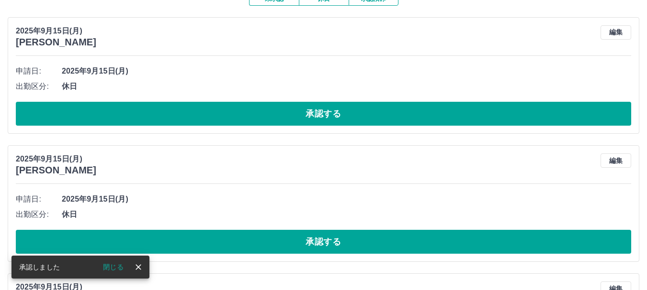
click at [161, 116] on button "承認する" at bounding box center [323, 114] width 615 height 24
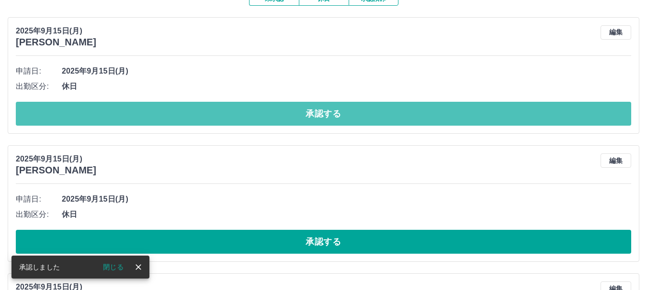
click at [161, 116] on button "承認する" at bounding box center [323, 114] width 615 height 24
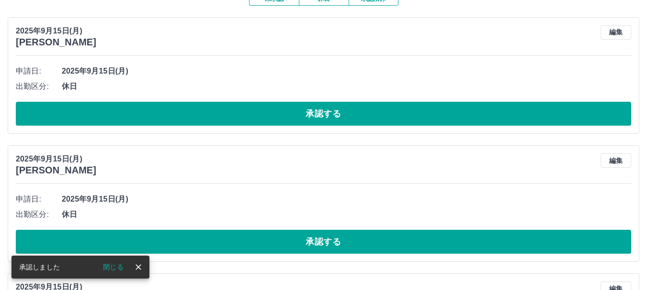
click at [161, 116] on button "承認する" at bounding box center [323, 114] width 615 height 24
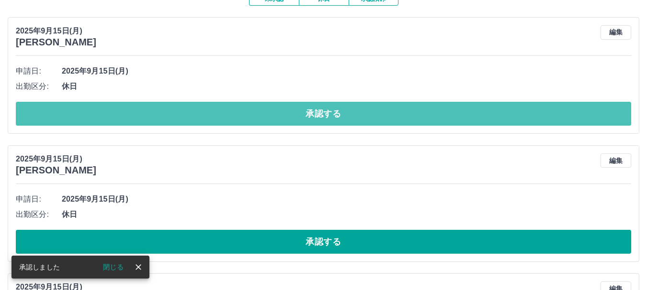
click at [161, 116] on button "承認する" at bounding box center [323, 114] width 615 height 24
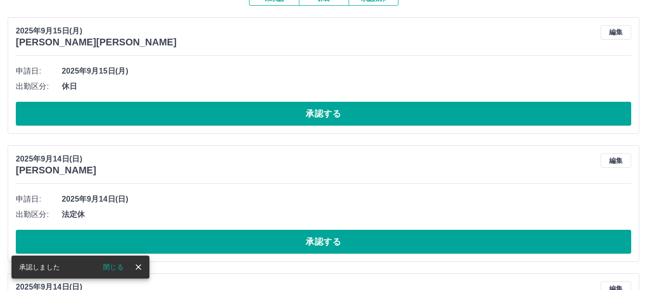
click at [161, 116] on button "承認する" at bounding box center [323, 114] width 615 height 24
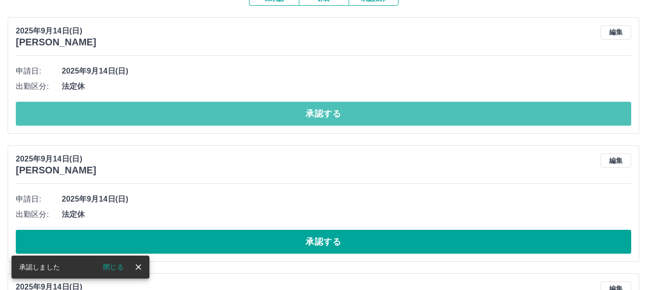
click at [161, 116] on button "承認する" at bounding box center [323, 114] width 615 height 24
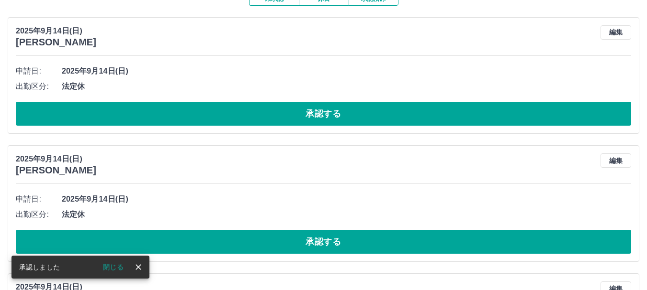
click at [161, 116] on button "承認する" at bounding box center [323, 114] width 615 height 24
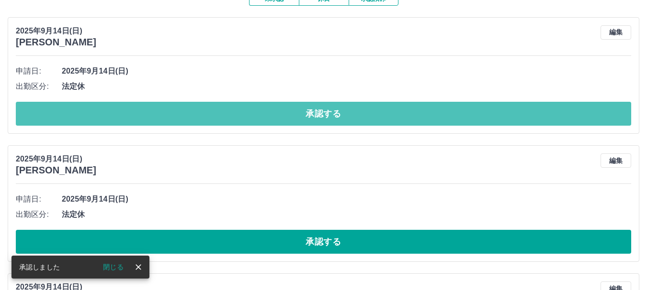
click at [161, 116] on button "承認する" at bounding box center [323, 114] width 615 height 24
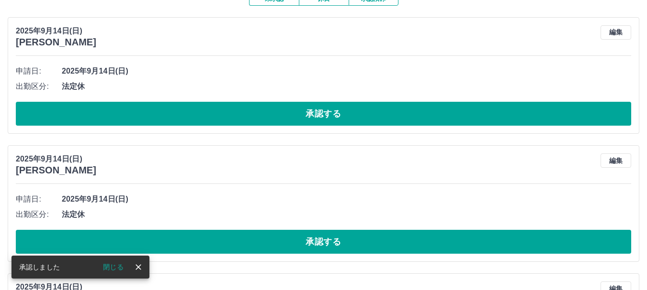
click at [161, 116] on button "承認する" at bounding box center [323, 114] width 615 height 24
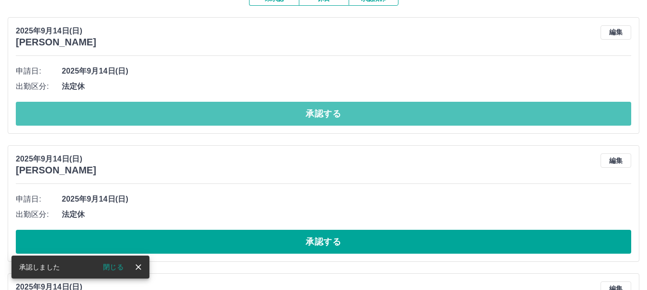
click at [161, 116] on button "承認する" at bounding box center [323, 114] width 615 height 24
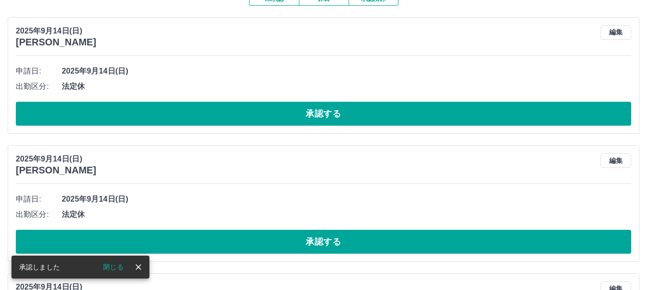
click at [161, 116] on button "承認する" at bounding box center [323, 114] width 615 height 24
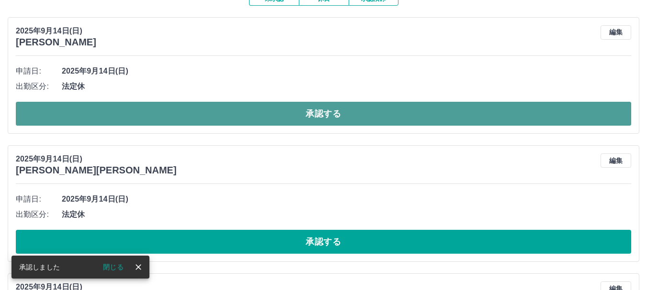
click at [179, 118] on button "承認する" at bounding box center [323, 114] width 615 height 24
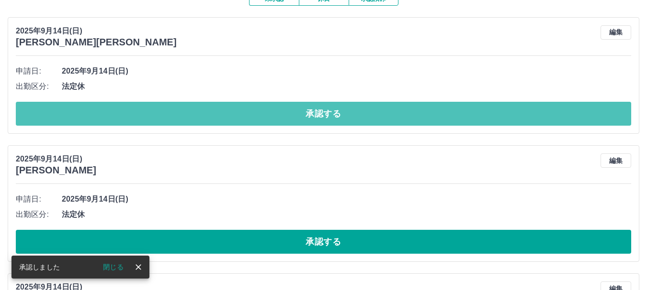
click at [179, 118] on button "承認する" at bounding box center [323, 114] width 615 height 24
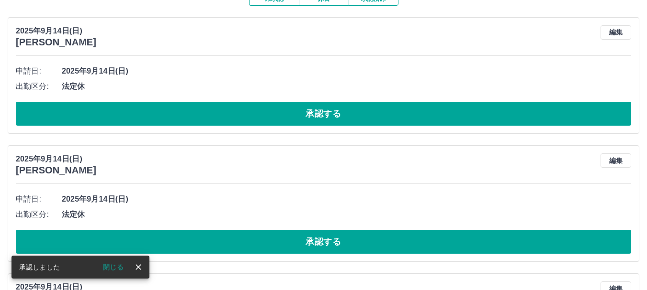
click at [179, 118] on button "承認する" at bounding box center [323, 114] width 615 height 24
click at [179, 119] on button "承認する" at bounding box center [323, 114] width 615 height 24
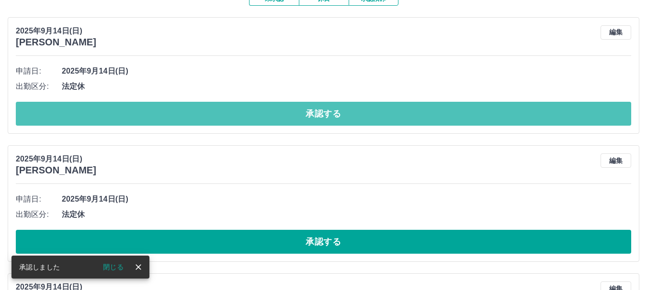
click at [179, 119] on button "承認する" at bounding box center [323, 114] width 615 height 24
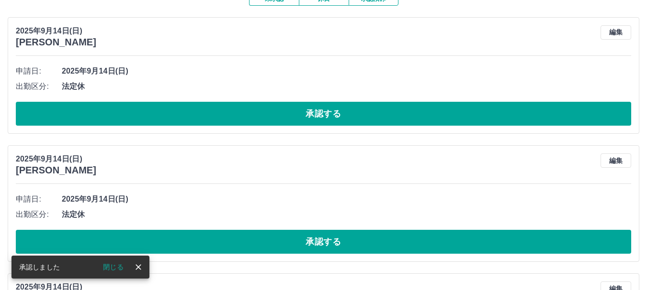
click at [179, 119] on button "承認する" at bounding box center [323, 114] width 615 height 24
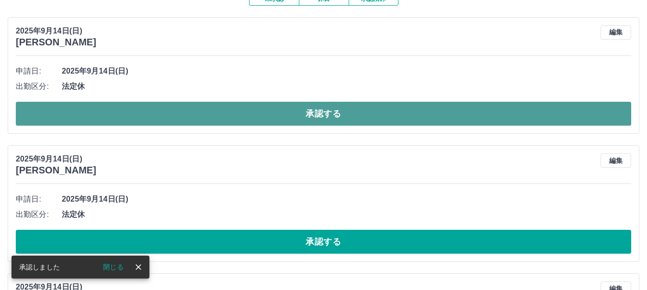
click at [179, 120] on button "承認する" at bounding box center [323, 114] width 615 height 24
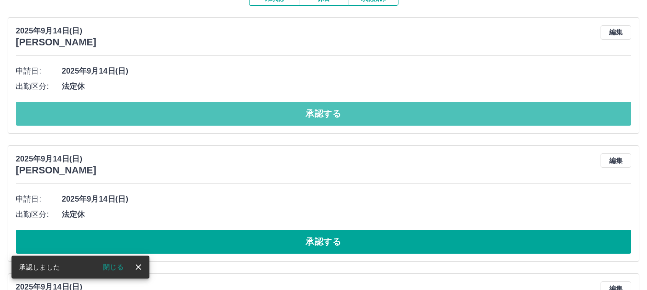
click at [179, 120] on button "承認する" at bounding box center [323, 114] width 615 height 24
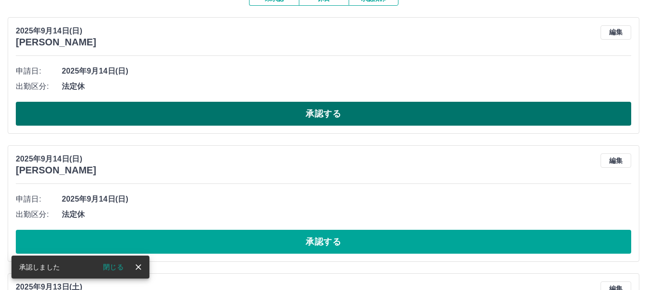
click at [194, 118] on button "承認する" at bounding box center [323, 114] width 615 height 24
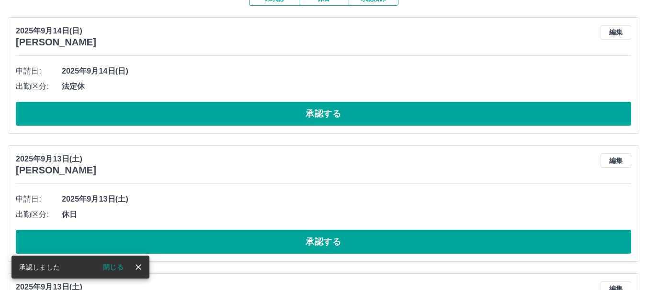
click at [194, 118] on button "承認する" at bounding box center [323, 114] width 615 height 24
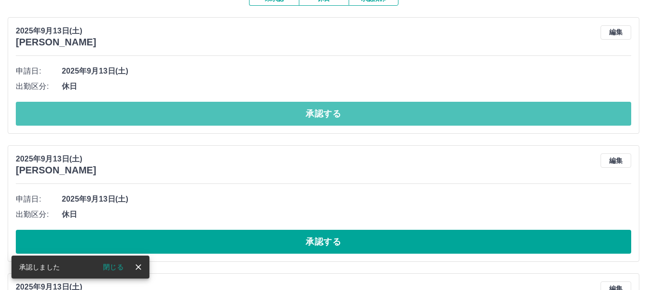
click at [194, 119] on button "承認する" at bounding box center [323, 114] width 615 height 24
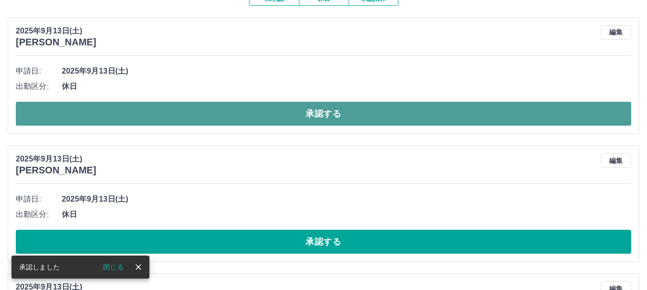
click at [194, 118] on button "承認する" at bounding box center [323, 114] width 615 height 24
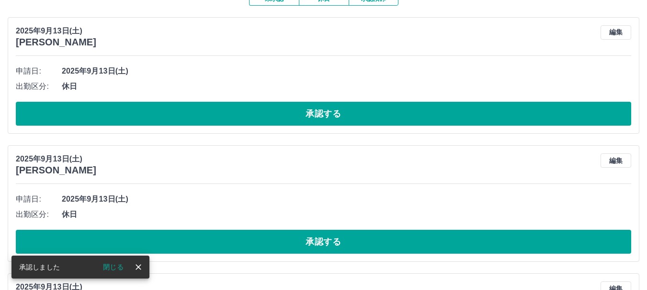
click at [194, 118] on button "承認する" at bounding box center [323, 114] width 615 height 24
click at [194, 119] on button "承認する" at bounding box center [323, 114] width 615 height 24
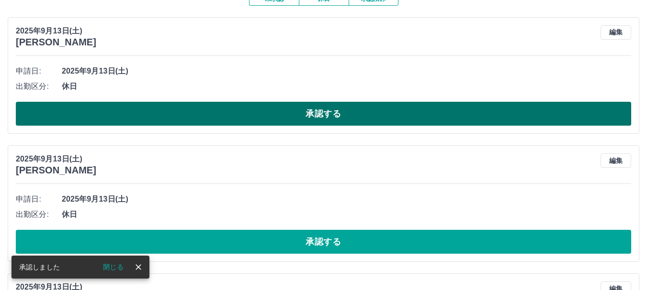
click at [194, 118] on button "承認する" at bounding box center [323, 114] width 615 height 24
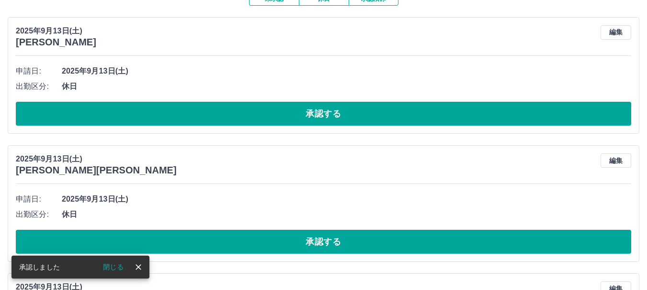
click at [194, 118] on button "承認する" at bounding box center [323, 114] width 615 height 24
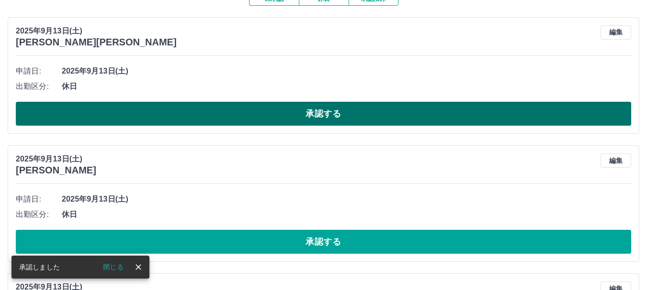
click at [194, 118] on button "承認する" at bounding box center [323, 114] width 615 height 24
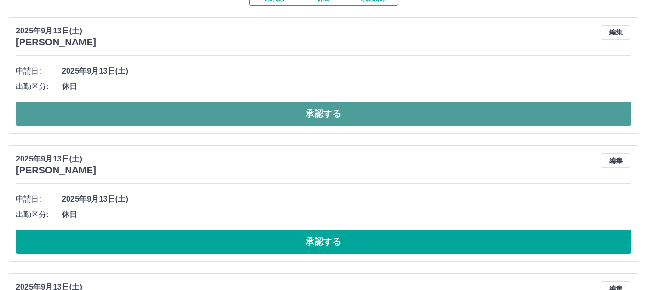
click at [194, 118] on button "承認する" at bounding box center [323, 114] width 615 height 24
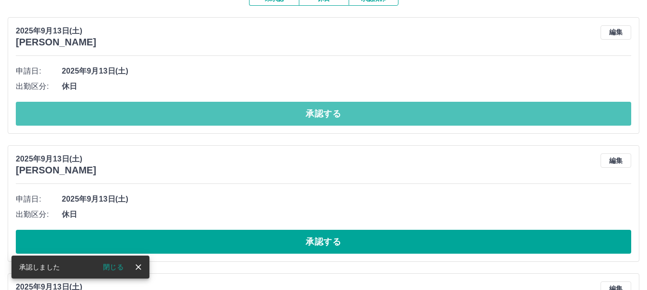
click at [194, 118] on button "承認する" at bounding box center [323, 114] width 615 height 24
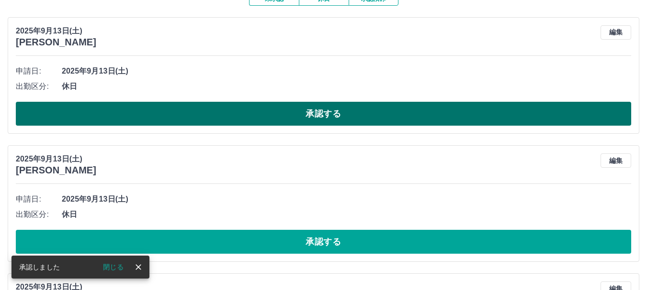
click at [193, 117] on button "承認する" at bounding box center [323, 114] width 615 height 24
click at [193, 118] on button "承認する" at bounding box center [323, 114] width 615 height 24
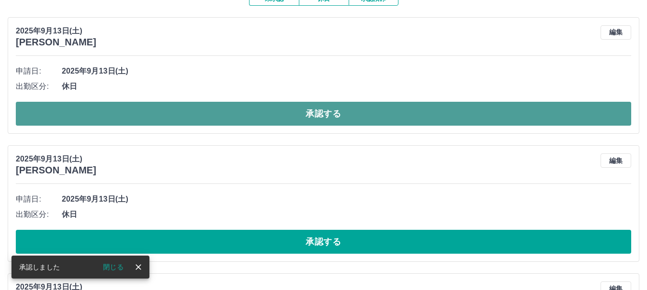
click at [195, 113] on button "承認する" at bounding box center [323, 114] width 615 height 24
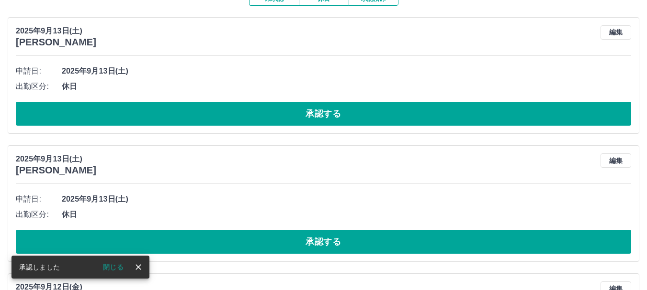
click at [195, 113] on button "承認する" at bounding box center [323, 114] width 615 height 24
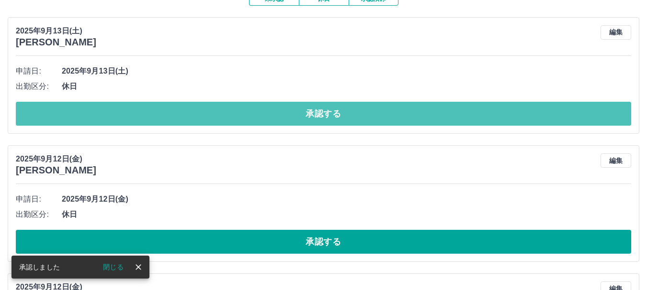
click at [195, 114] on button "承認する" at bounding box center [323, 114] width 615 height 24
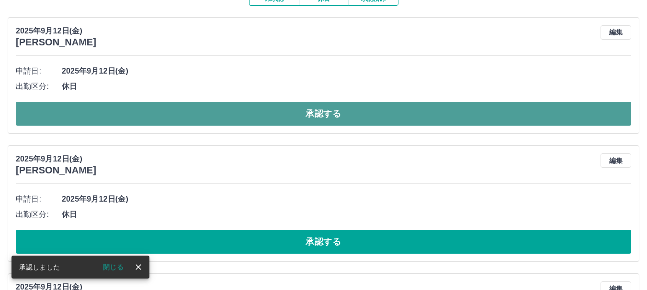
click at [195, 114] on button "承認する" at bounding box center [323, 114] width 615 height 24
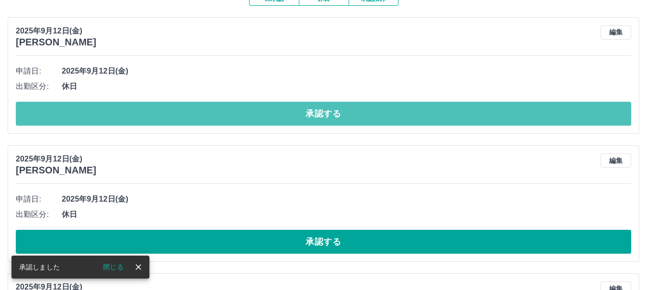
click at [195, 115] on button "承認する" at bounding box center [323, 114] width 615 height 24
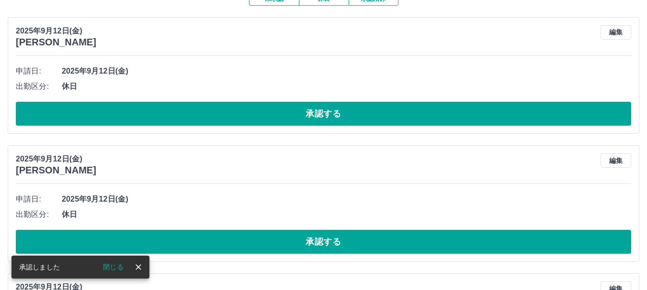
click at [195, 115] on button "承認する" at bounding box center [323, 114] width 615 height 24
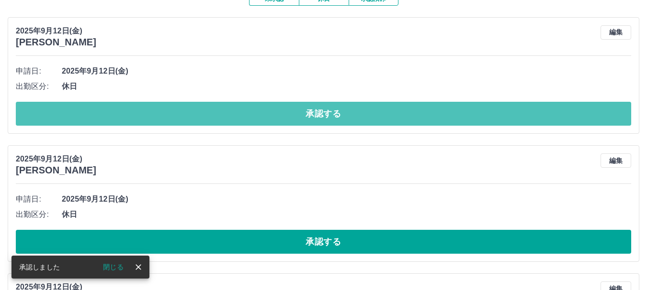
click at [195, 115] on button "承認する" at bounding box center [323, 114] width 615 height 24
click at [198, 114] on button "承認する" at bounding box center [323, 114] width 615 height 24
click at [198, 115] on button "承認する" at bounding box center [323, 114] width 615 height 24
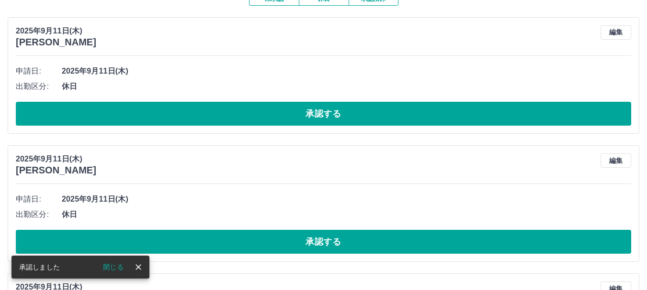
click at [198, 115] on button "承認する" at bounding box center [323, 114] width 615 height 24
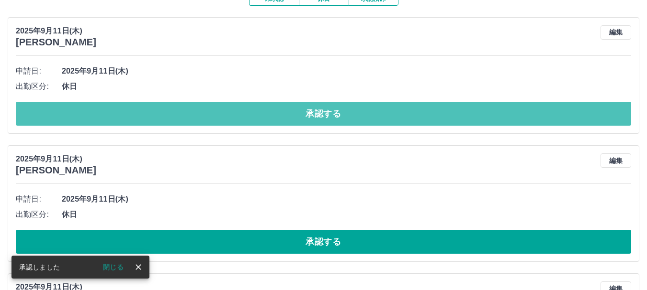
click at [198, 116] on button "承認する" at bounding box center [323, 114] width 615 height 24
click at [198, 117] on button "承認する" at bounding box center [323, 114] width 615 height 24
click at [198, 118] on button "承認する" at bounding box center [323, 114] width 615 height 24
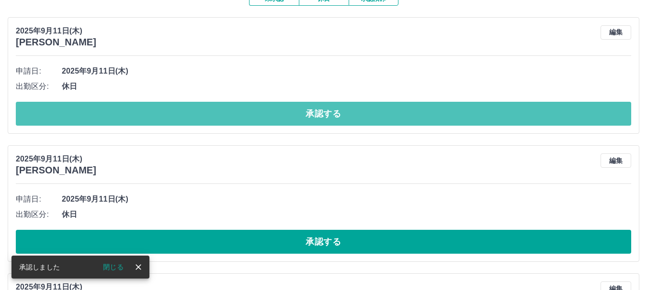
click at [198, 116] on button "承認する" at bounding box center [323, 114] width 615 height 24
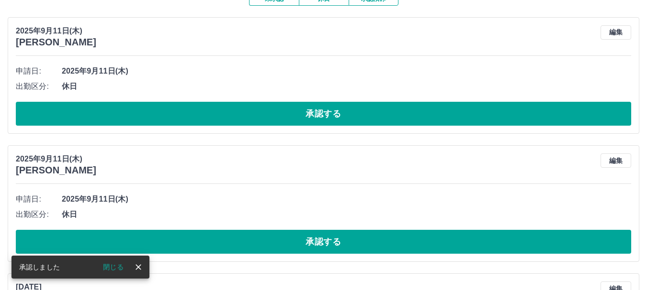
click at [198, 116] on button "承認する" at bounding box center [323, 114] width 615 height 24
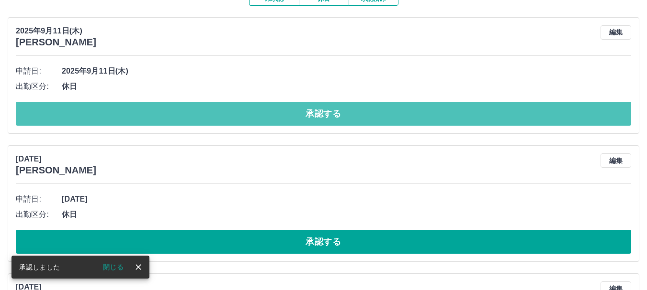
click at [198, 116] on button "承認する" at bounding box center [323, 114] width 615 height 24
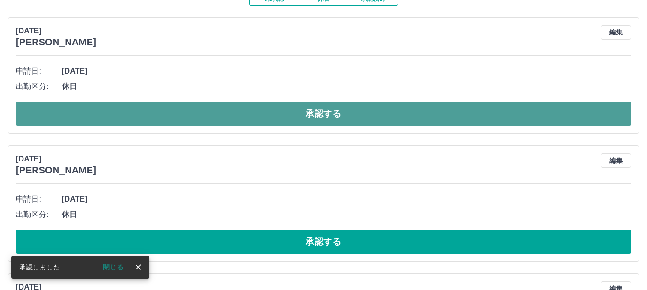
click at [198, 116] on button "承認する" at bounding box center [323, 114] width 615 height 24
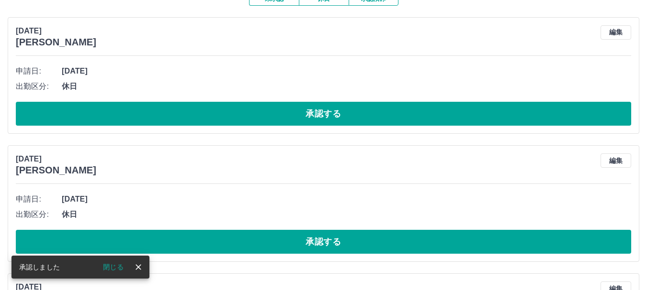
click at [198, 116] on button "承認する" at bounding box center [323, 114] width 615 height 24
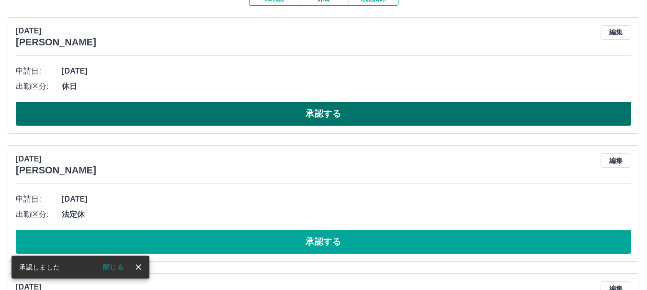
click at [198, 116] on button "承認する" at bounding box center [323, 114] width 615 height 24
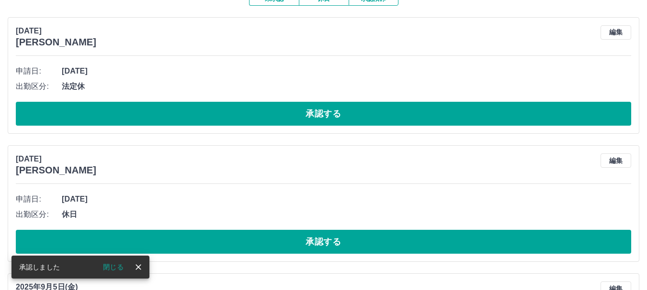
click at [198, 117] on button "承認する" at bounding box center [323, 114] width 615 height 24
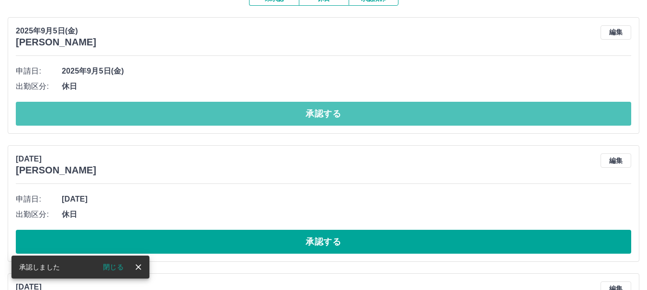
click at [198, 117] on button "承認する" at bounding box center [323, 114] width 615 height 24
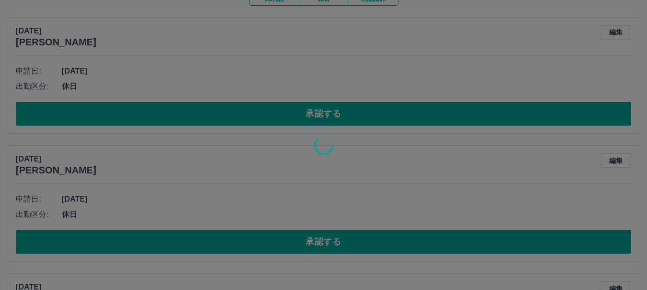
scroll to position [80, 0]
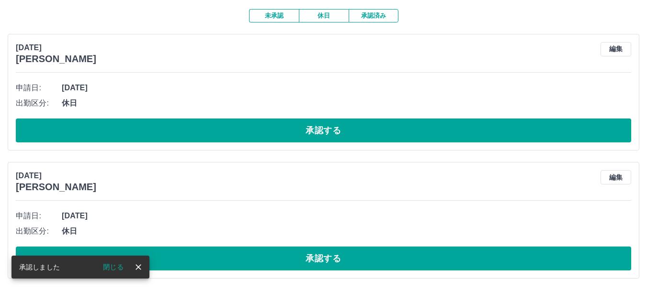
click at [198, 116] on div "申請日: 2025年9月2日(火) 出勤区分: 休日 承認する" at bounding box center [323, 111] width 615 height 62
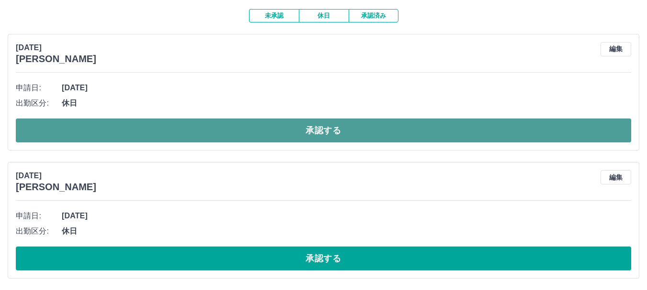
click at [199, 125] on button "承認する" at bounding box center [323, 131] width 615 height 24
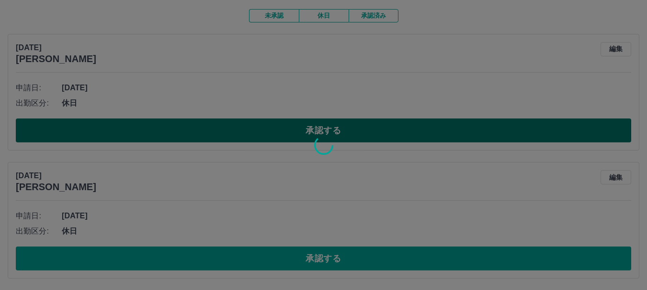
scroll to position [0, 0]
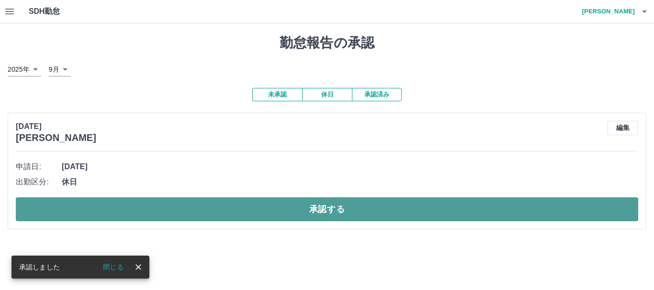
click at [198, 211] on button "承認する" at bounding box center [327, 210] width 622 height 24
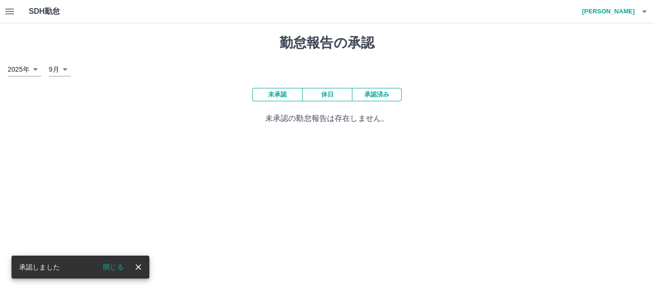
click at [12, 10] on icon "button" at bounding box center [9, 12] width 9 height 6
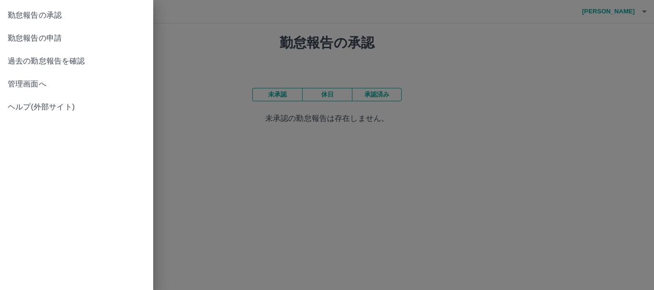
click at [56, 38] on span "勤怠報告の申請" at bounding box center [77, 38] width 138 height 11
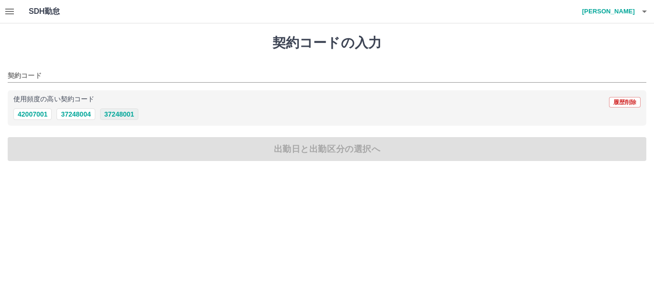
click at [128, 116] on button "37248001" at bounding box center [119, 114] width 38 height 11
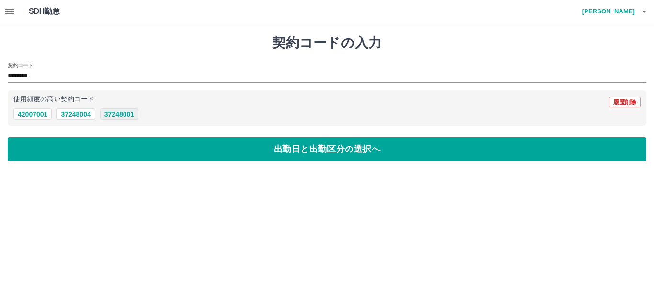
type input "********"
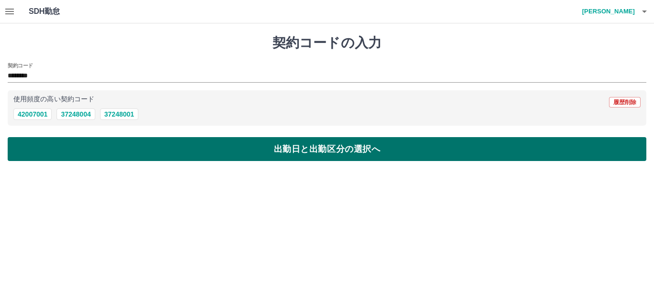
click at [136, 150] on button "出勤日と出勤区分の選択へ" at bounding box center [327, 149] width 638 height 24
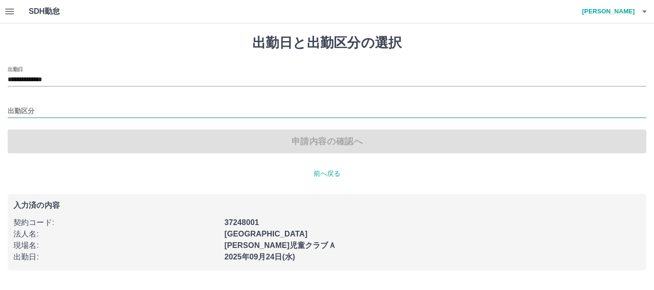
click at [61, 107] on input "出勤区分" at bounding box center [327, 112] width 638 height 12
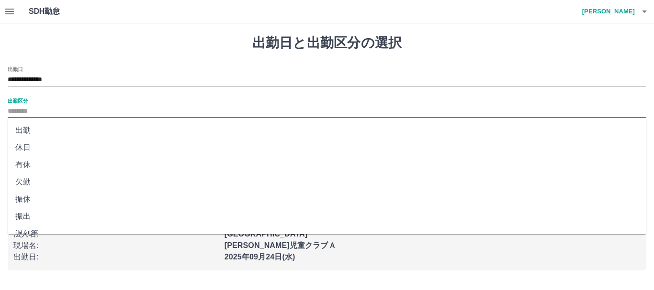
click at [28, 127] on li "出勤" at bounding box center [327, 130] width 638 height 17
type input "**"
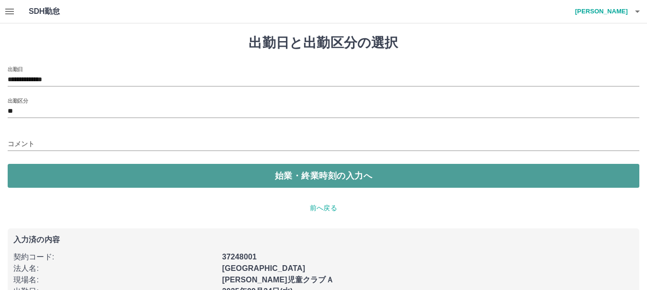
click at [60, 176] on button "始業・終業時刻の入力へ" at bounding box center [323, 176] width 631 height 24
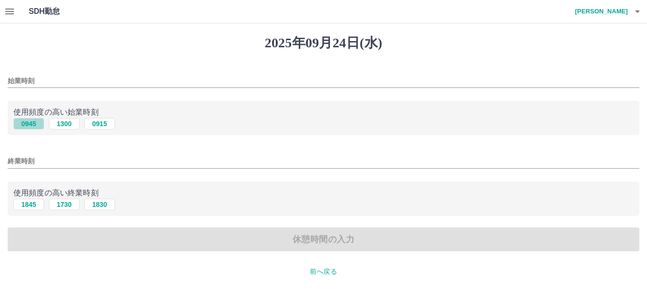
click at [29, 125] on button "0945" at bounding box center [28, 123] width 31 height 11
type input "****"
click at [29, 206] on button "1845" at bounding box center [28, 204] width 31 height 11
type input "****"
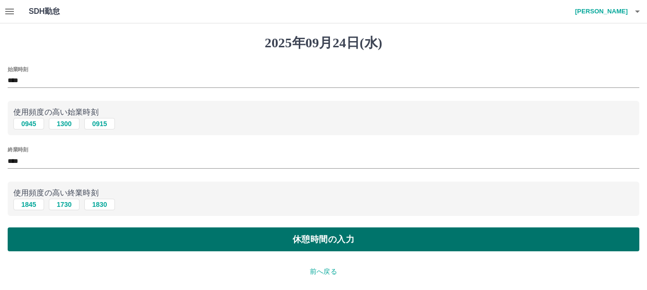
click at [45, 240] on button "休憩時間の入力" at bounding box center [323, 240] width 631 height 24
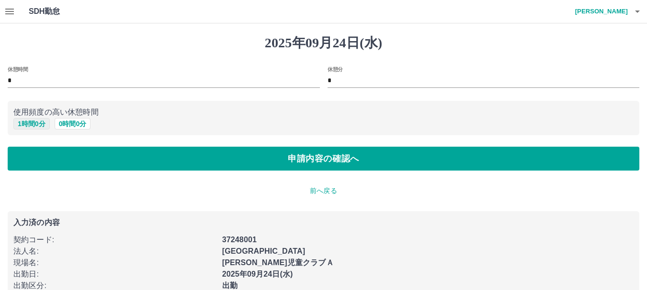
click at [35, 124] on button "1 時間 0 分" at bounding box center [31, 123] width 36 height 11
type input "*"
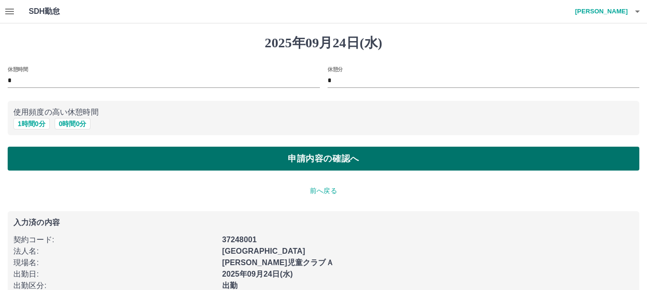
click at [67, 158] on button "申請内容の確認へ" at bounding box center [323, 159] width 631 height 24
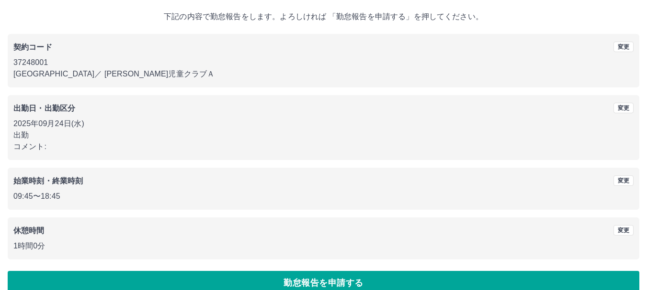
scroll to position [68, 0]
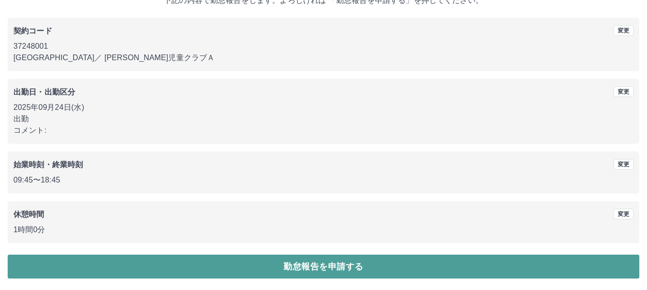
click at [236, 262] on button "勤怠報告を申請する" at bounding box center [323, 267] width 631 height 24
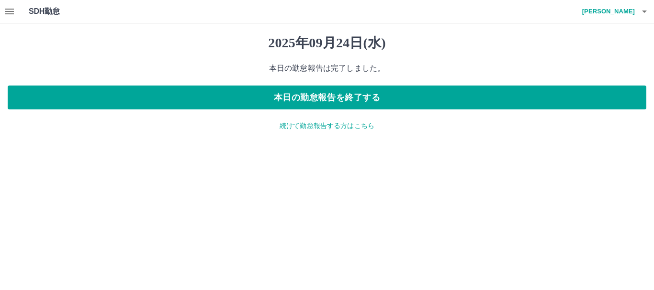
click at [297, 129] on p "続けて勤怠報告する方はこちら" at bounding box center [327, 126] width 638 height 10
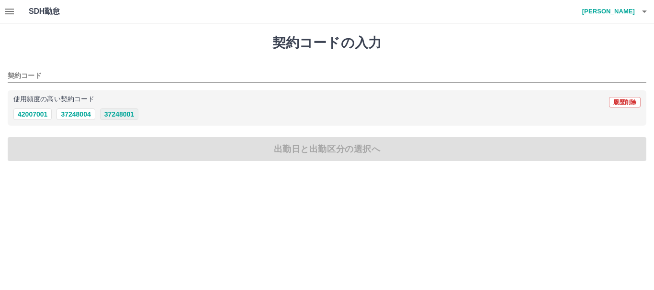
click at [116, 113] on button "37248001" at bounding box center [119, 114] width 38 height 11
type input "********"
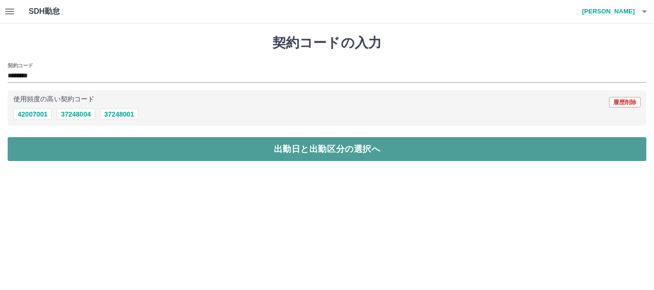
click at [116, 148] on button "出勤日と出勤区分の選択へ" at bounding box center [327, 149] width 638 height 24
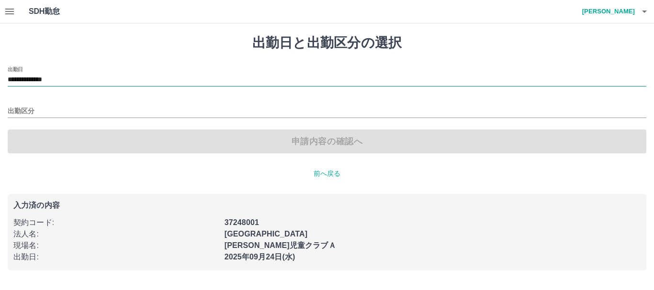
click at [96, 82] on input "**********" at bounding box center [327, 80] width 638 height 12
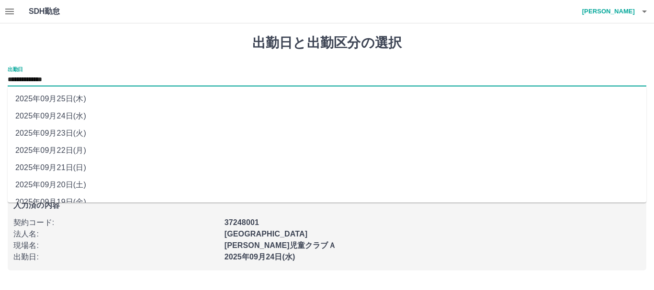
click at [65, 149] on li "2025年09月22日(月)" at bounding box center [327, 150] width 638 height 17
type input "**********"
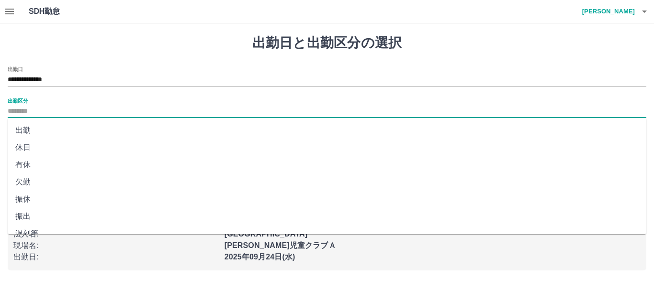
click at [50, 107] on input "出勤区分" at bounding box center [327, 112] width 638 height 12
click at [25, 162] on li "有休" at bounding box center [327, 164] width 638 height 17
type input "**"
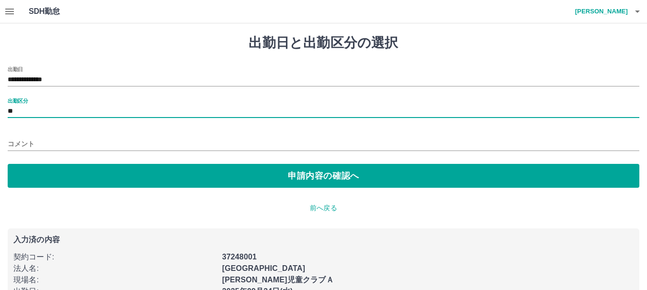
click at [42, 135] on div "コメント" at bounding box center [323, 141] width 631 height 23
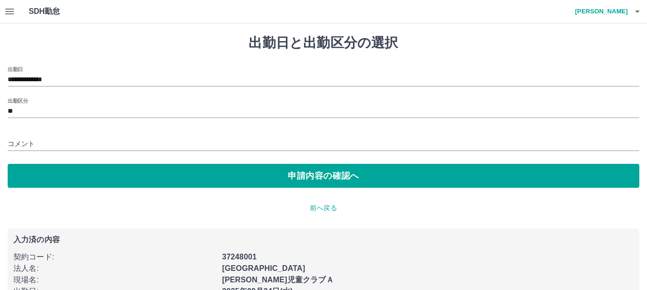
click at [48, 141] on input "コメント" at bounding box center [323, 144] width 631 height 14
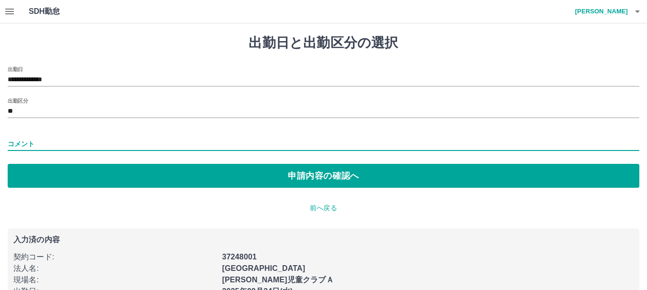
type input "****"
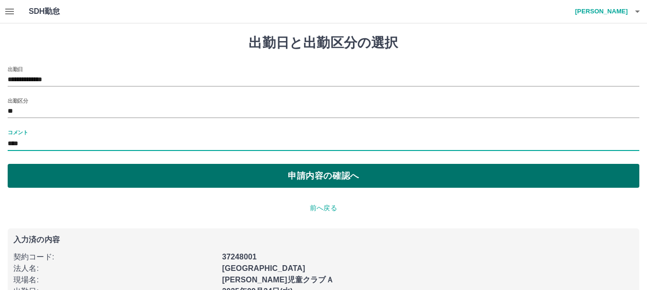
click at [79, 179] on button "申請内容の確認へ" at bounding box center [323, 176] width 631 height 24
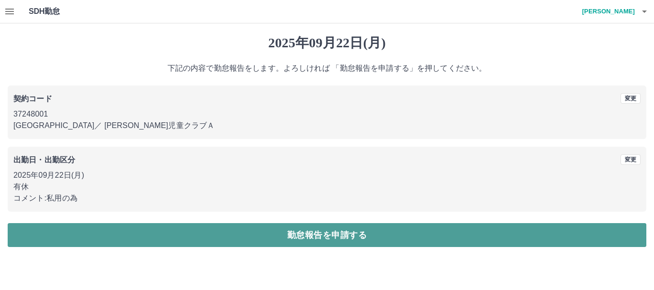
click at [97, 233] on button "勤怠報告を申請する" at bounding box center [327, 235] width 638 height 24
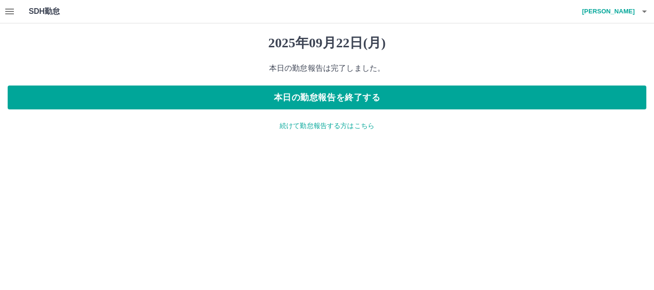
click at [297, 126] on p "続けて勤怠報告する方はこちら" at bounding box center [327, 126] width 638 height 10
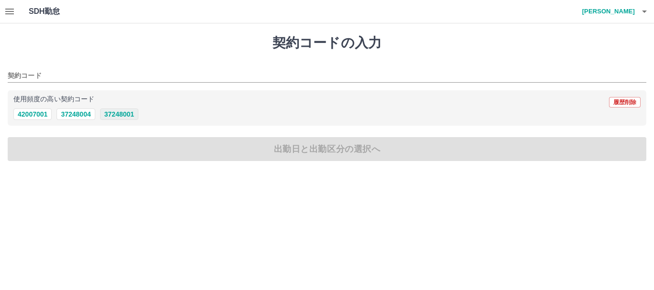
click at [125, 117] on button "37248001" at bounding box center [119, 114] width 38 height 11
type input "********"
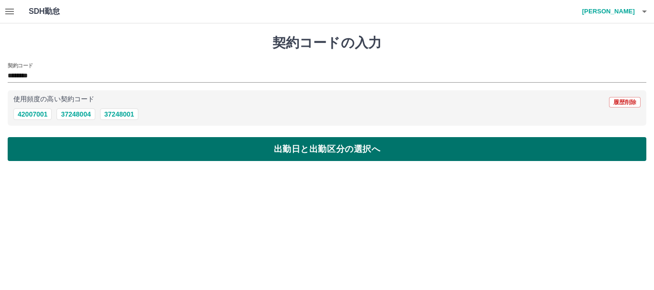
click at [134, 155] on button "出勤日と出勤区分の選択へ" at bounding box center [327, 149] width 638 height 24
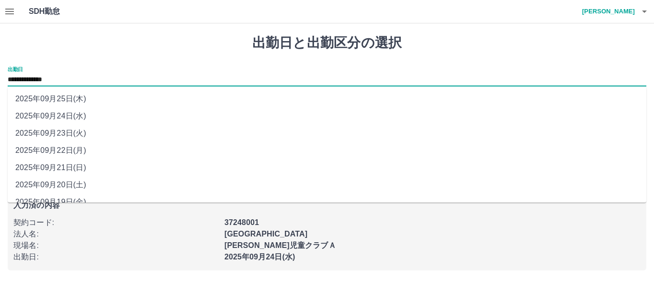
click at [85, 77] on input "**********" at bounding box center [327, 80] width 638 height 12
click at [70, 166] on li "2025年09月21日(日)" at bounding box center [327, 167] width 638 height 17
type input "**********"
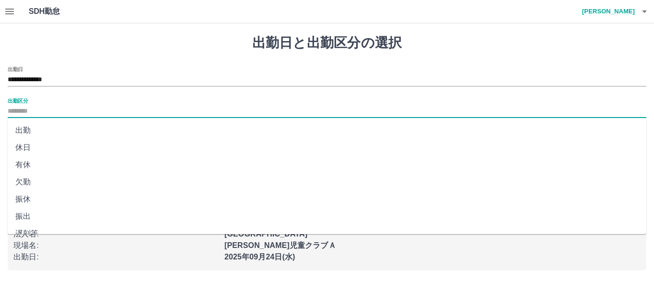
click at [61, 112] on input "出勤区分" at bounding box center [327, 112] width 638 height 12
click at [43, 203] on li "法定休" at bounding box center [327, 204] width 638 height 17
type input "***"
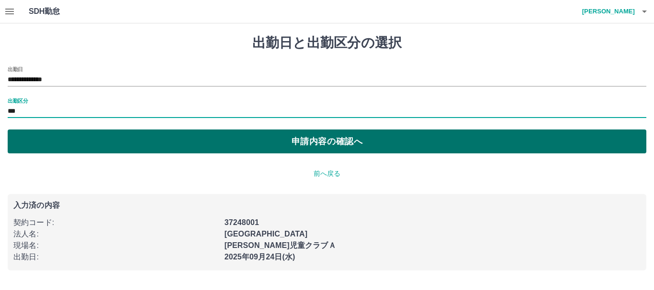
click at [232, 145] on button "申請内容の確認へ" at bounding box center [327, 142] width 638 height 24
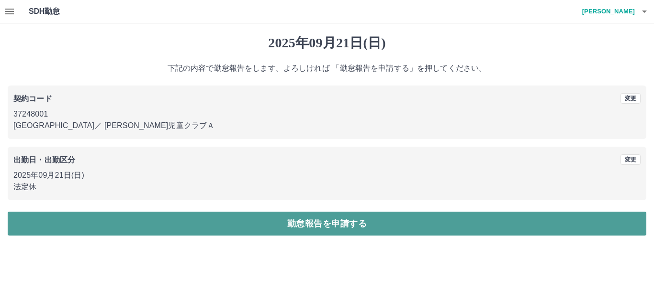
click at [260, 223] on button "勤怠報告を申請する" at bounding box center [327, 224] width 638 height 24
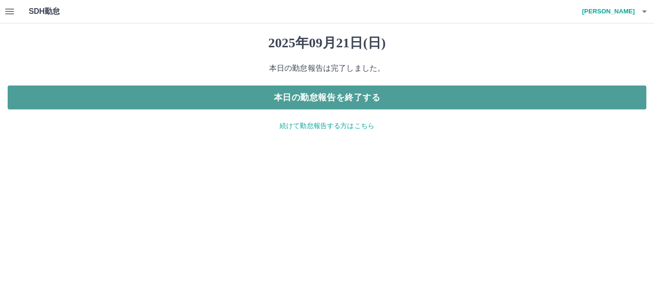
click at [299, 99] on button "本日の勤怠報告を終了する" at bounding box center [327, 98] width 638 height 24
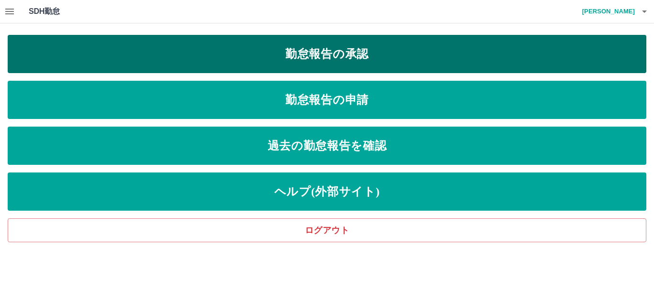
click at [337, 55] on link "勤怠報告の承認" at bounding box center [327, 54] width 638 height 38
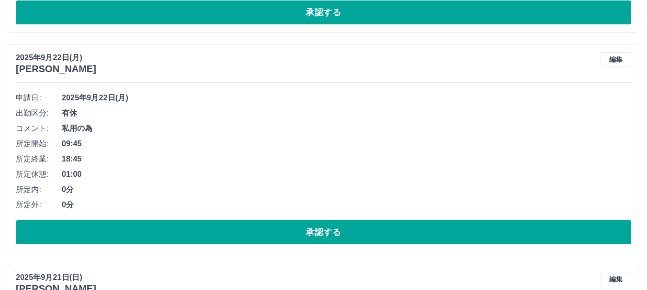
scroll to position [383, 0]
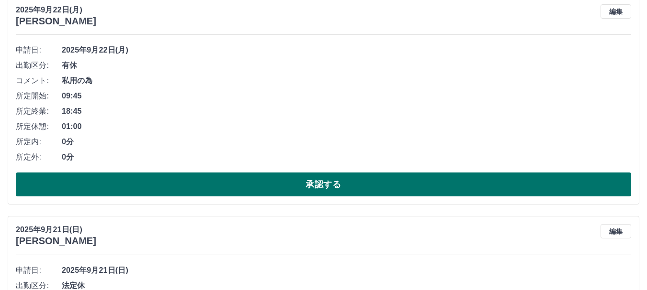
click at [205, 184] on button "承認する" at bounding box center [323, 185] width 615 height 24
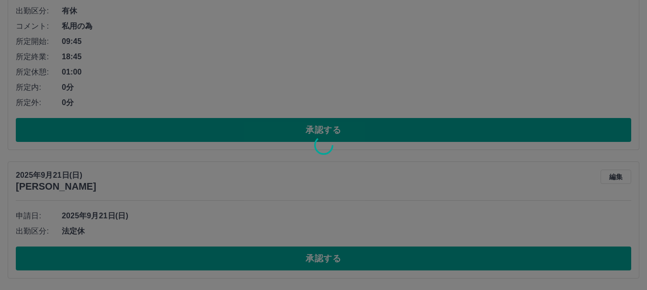
scroll to position [218, 0]
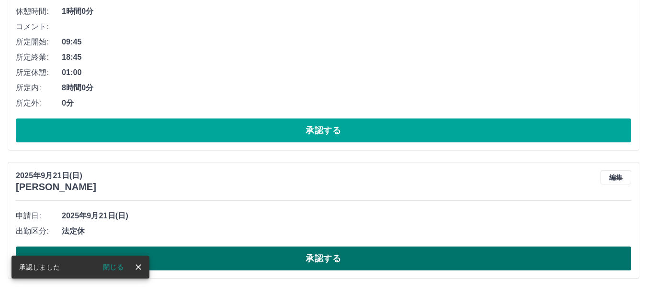
click at [241, 261] on button "承認する" at bounding box center [323, 259] width 615 height 24
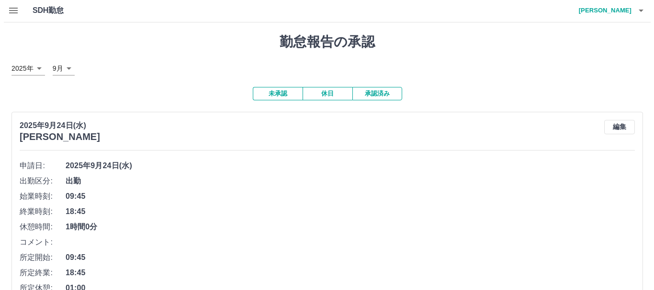
scroll to position [0, 0]
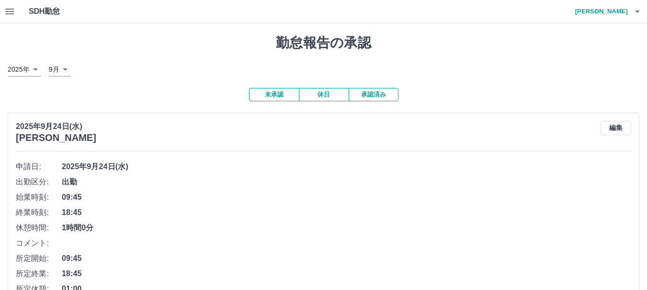
click at [10, 12] on icon "button" at bounding box center [9, 11] width 11 height 11
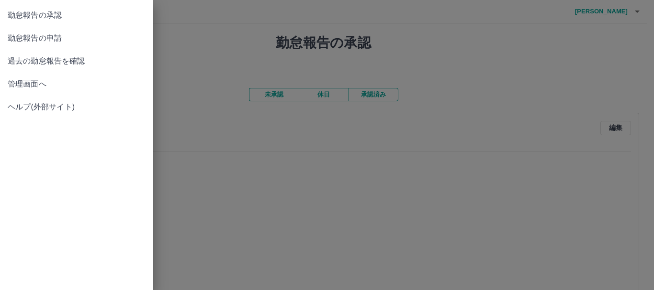
drag, startPoint x: 55, startPoint y: 37, endPoint x: 243, endPoint y: 68, distance: 190.1
click at [57, 37] on span "勤怠報告の申請" at bounding box center [77, 38] width 138 height 11
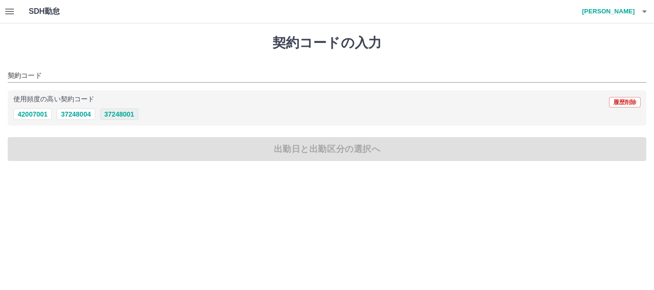
click at [129, 116] on button "37248001" at bounding box center [119, 114] width 38 height 11
type input "********"
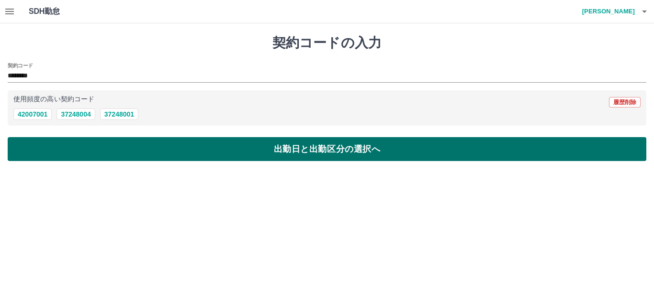
click at [165, 154] on button "出勤日と出勤区分の選択へ" at bounding box center [327, 149] width 638 height 24
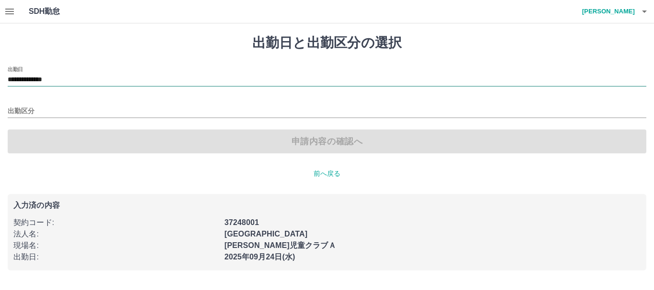
click at [97, 75] on input "**********" at bounding box center [327, 80] width 638 height 12
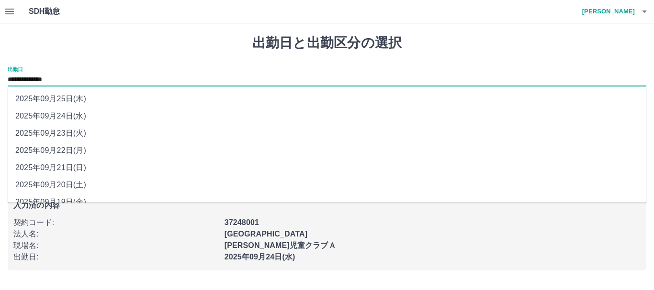
click at [73, 133] on li "2025年09月23日(火)" at bounding box center [327, 133] width 638 height 17
type input "**********"
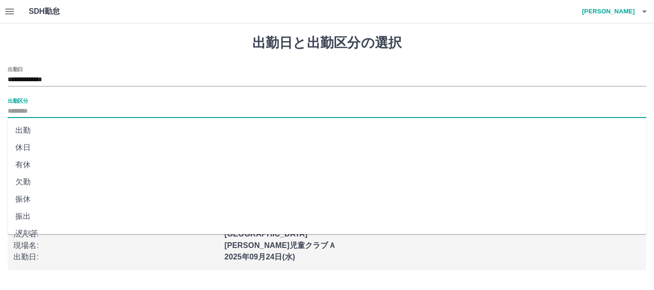
click at [71, 114] on input "出勤区分" at bounding box center [327, 112] width 638 height 12
click at [29, 147] on li "休日" at bounding box center [327, 147] width 638 height 17
type input "**"
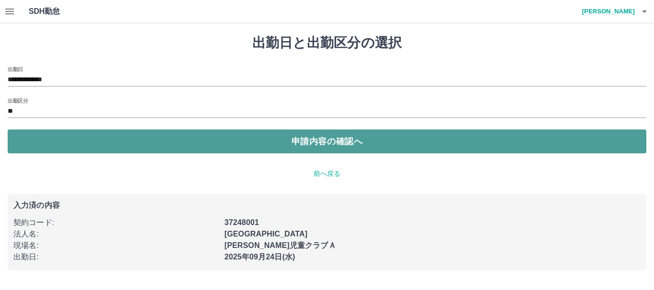
click at [246, 140] on button "申請内容の確認へ" at bounding box center [327, 142] width 638 height 24
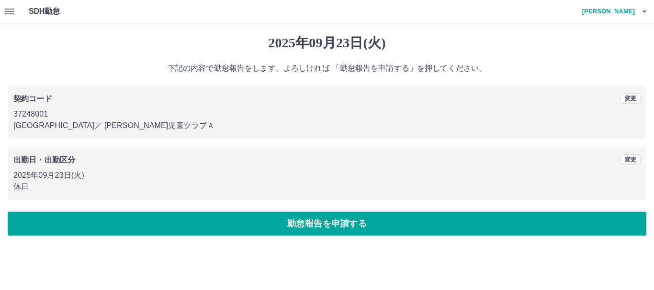
click at [291, 224] on button "勤怠報告を申請する" at bounding box center [327, 224] width 638 height 24
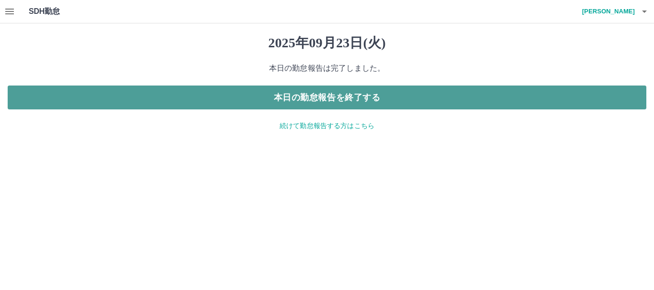
click at [342, 100] on button "本日の勤怠報告を終了する" at bounding box center [327, 98] width 638 height 24
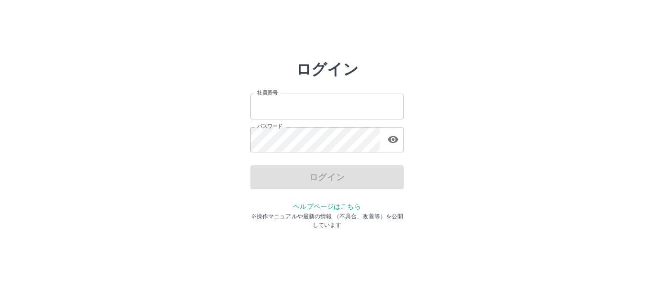
type input "*******"
drag, startPoint x: 178, startPoint y: 158, endPoint x: 250, endPoint y: 168, distance: 73.0
click at [180, 158] on div "ログイン 社員番号 ******* 社員番号 パスワード パスワード ログイン ヘルプページはこちら ※操作マニュアルや最新の情報 （不具合、改善等）を公開し…" at bounding box center [327, 136] width 574 height 153
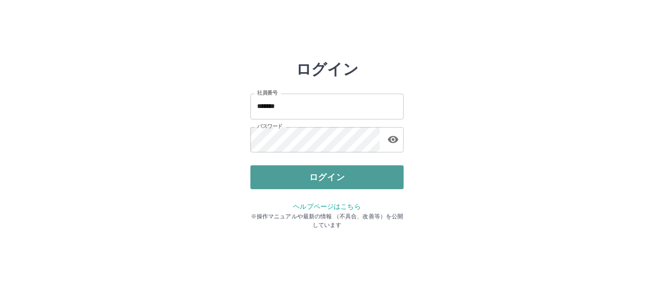
click at [276, 174] on button "ログイン" at bounding box center [326, 178] width 153 height 24
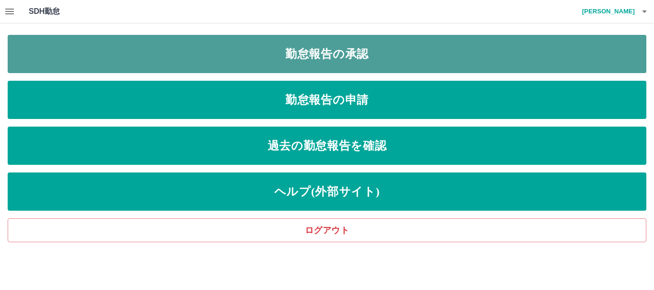
click at [335, 54] on link "勤怠報告の承認" at bounding box center [327, 54] width 638 height 38
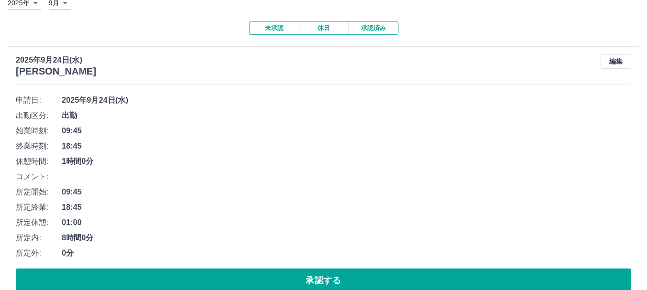
scroll to position [218, 0]
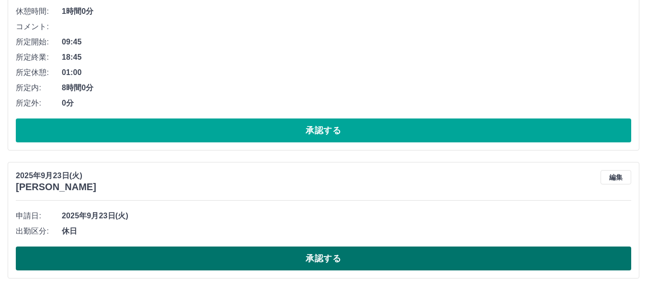
click at [236, 254] on button "承認する" at bounding box center [323, 259] width 615 height 24
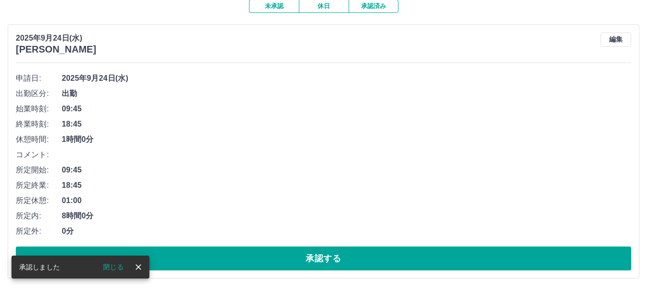
scroll to position [89, 0]
